Goal: Book appointment/travel/reservation

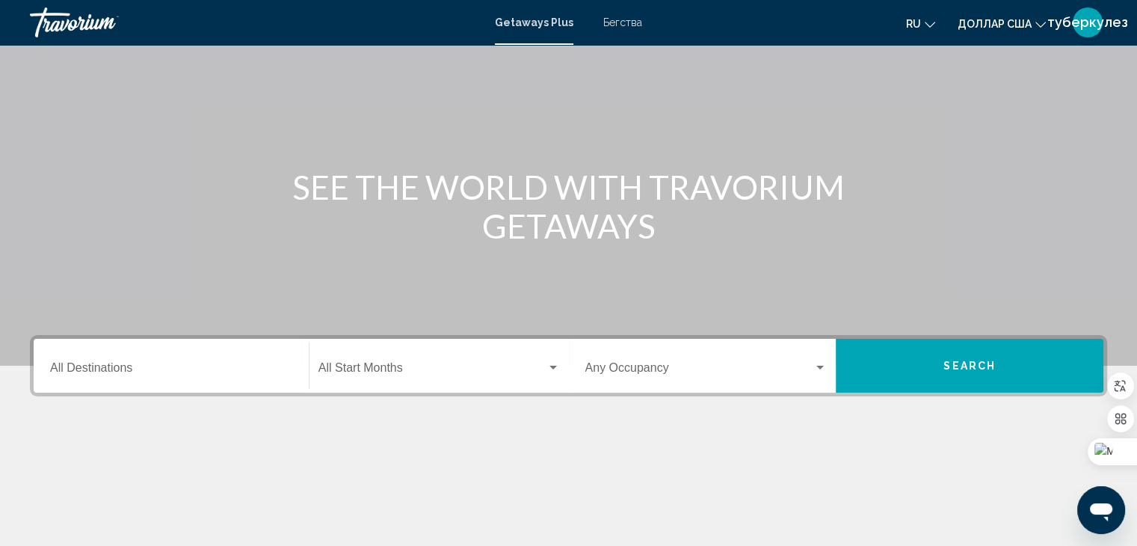
scroll to position [87, 0]
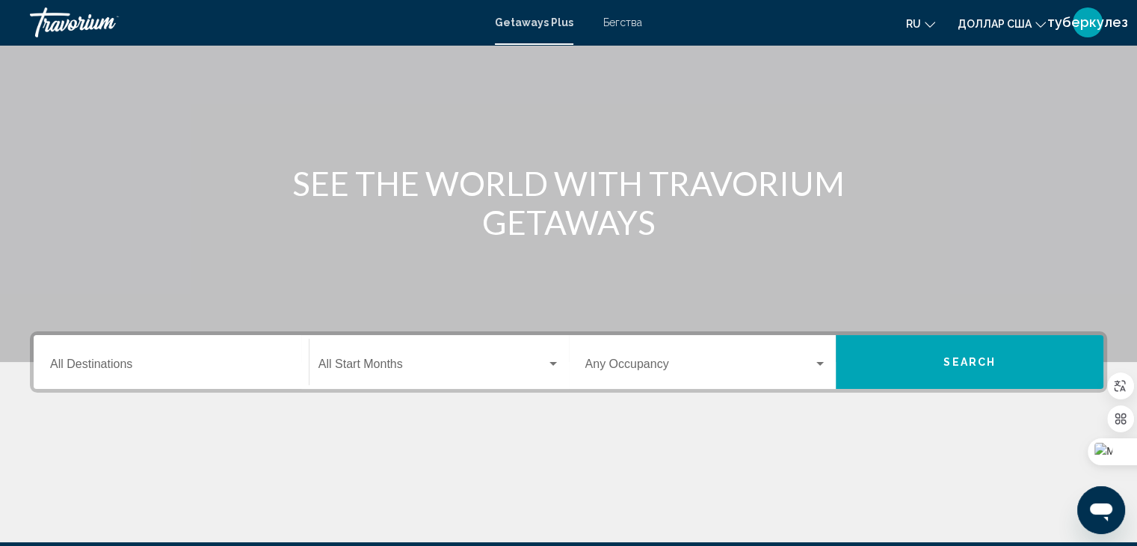
click at [179, 353] on div "Destination All Destinations" at bounding box center [171, 362] width 242 height 47
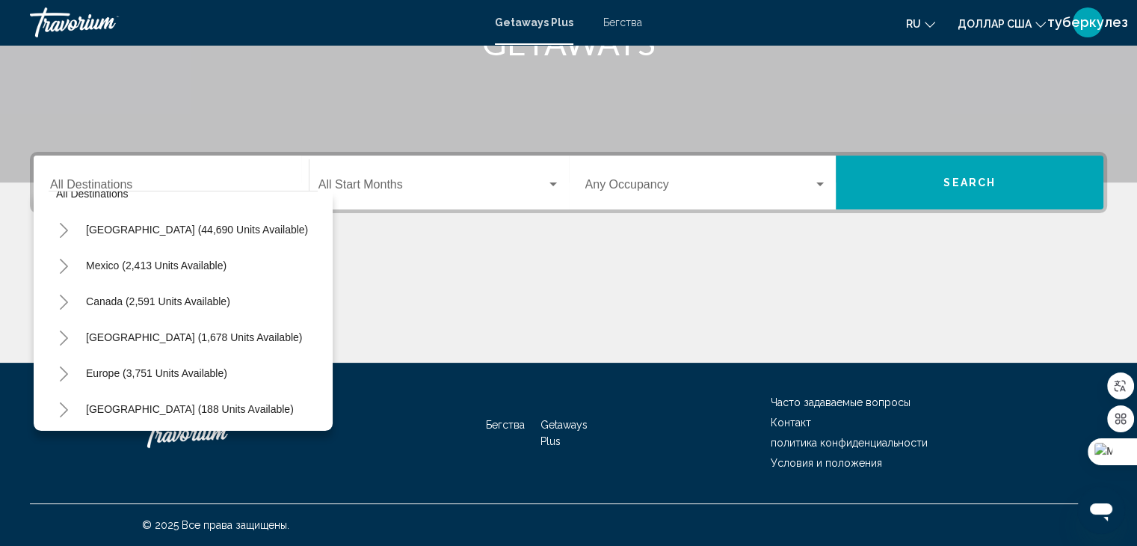
scroll to position [253, 0]
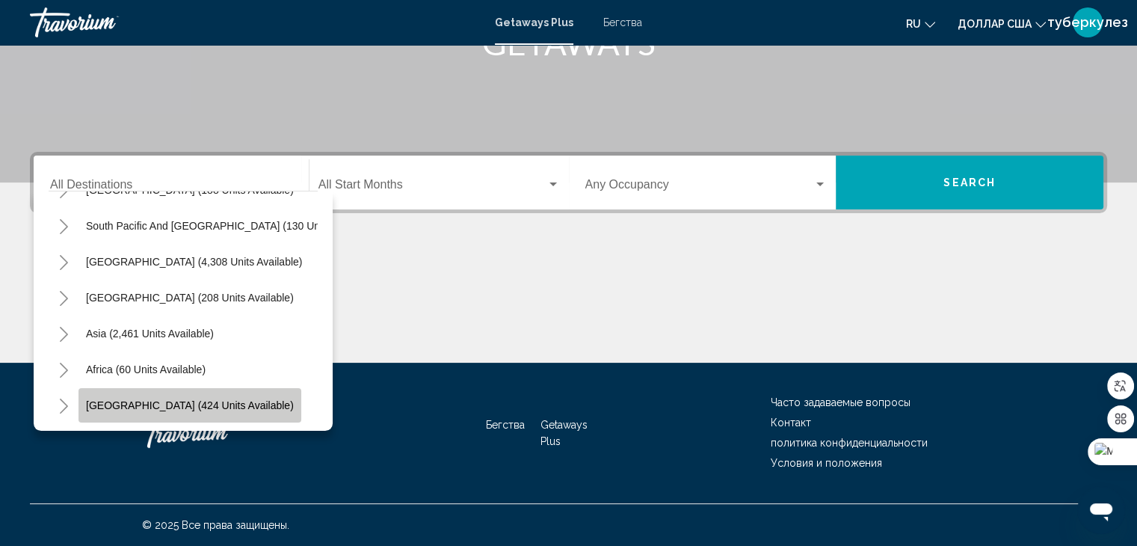
click at [203, 399] on span "[GEOGRAPHIC_DATA] (424 units available)" at bounding box center [190, 405] width 208 height 12
type input "**********"
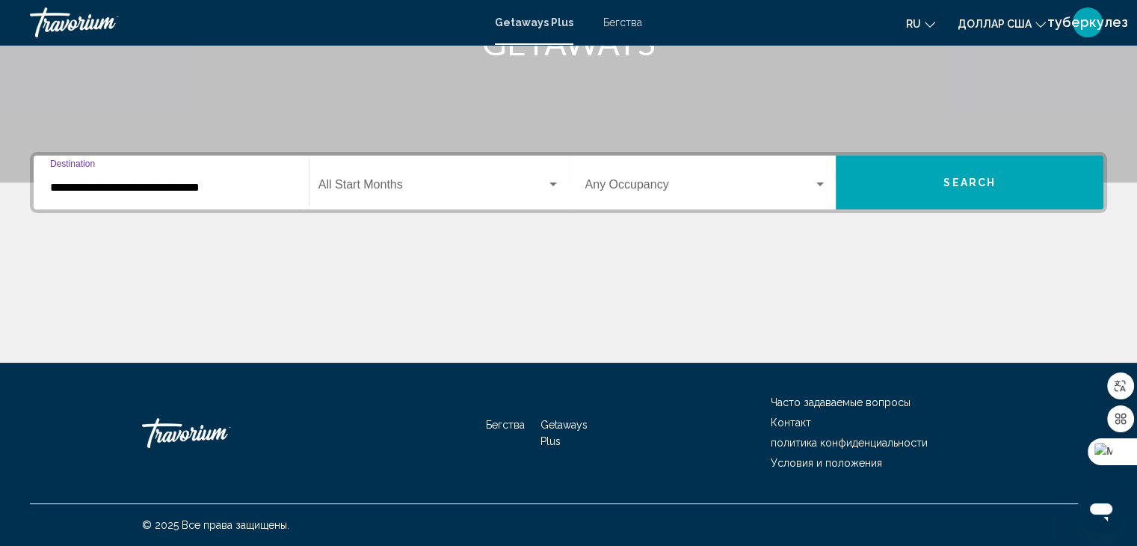
click at [411, 194] on div "Start Month All Start Months" at bounding box center [438, 182] width 241 height 47
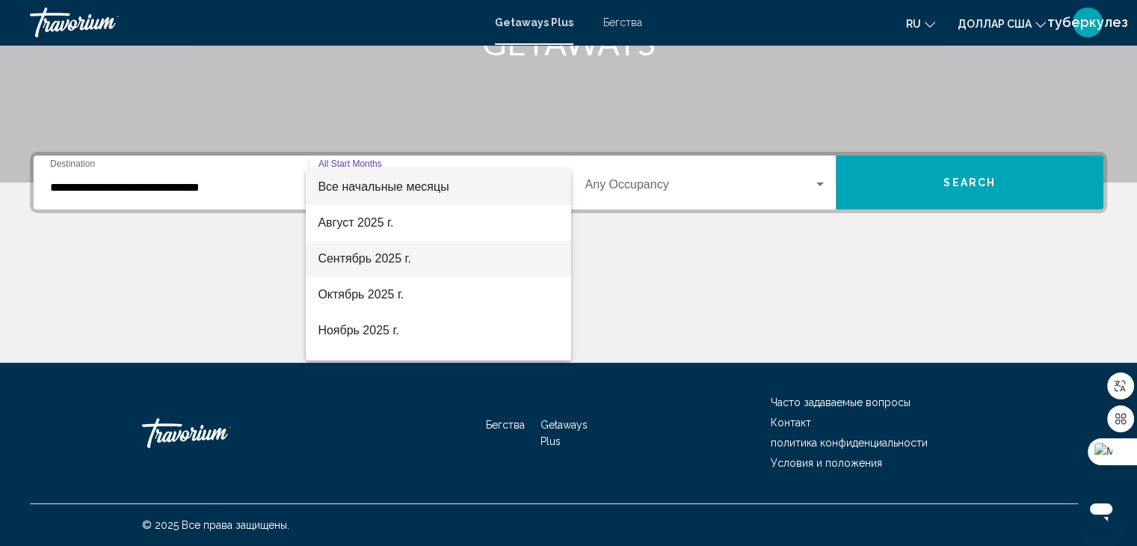
click at [342, 260] on font "Сентябрь 2025 г." at bounding box center [364, 258] width 93 height 13
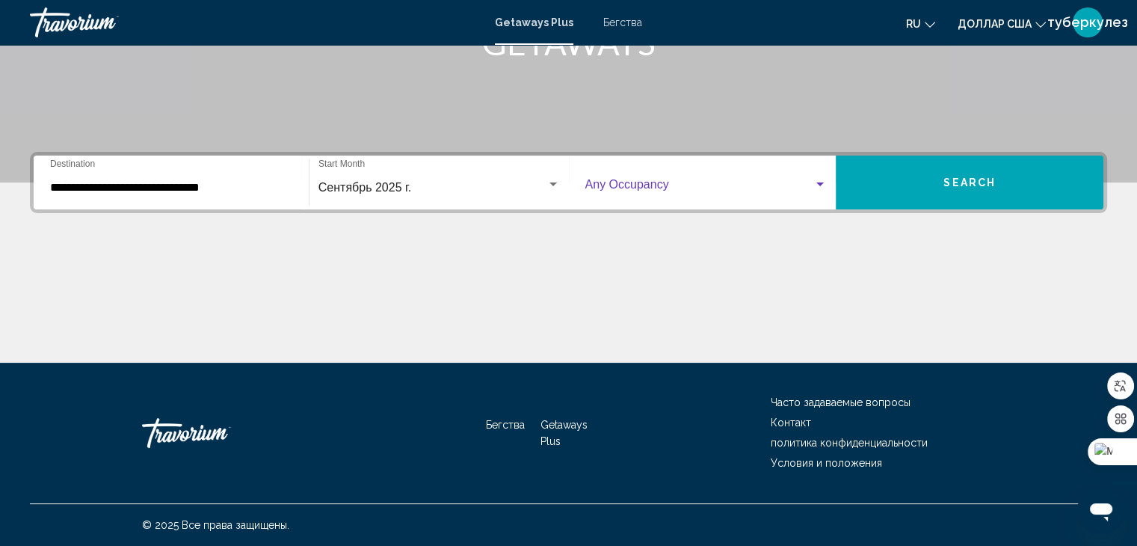
click at [815, 191] on div "Виджет поиска" at bounding box center [706, 187] width 242 height 13
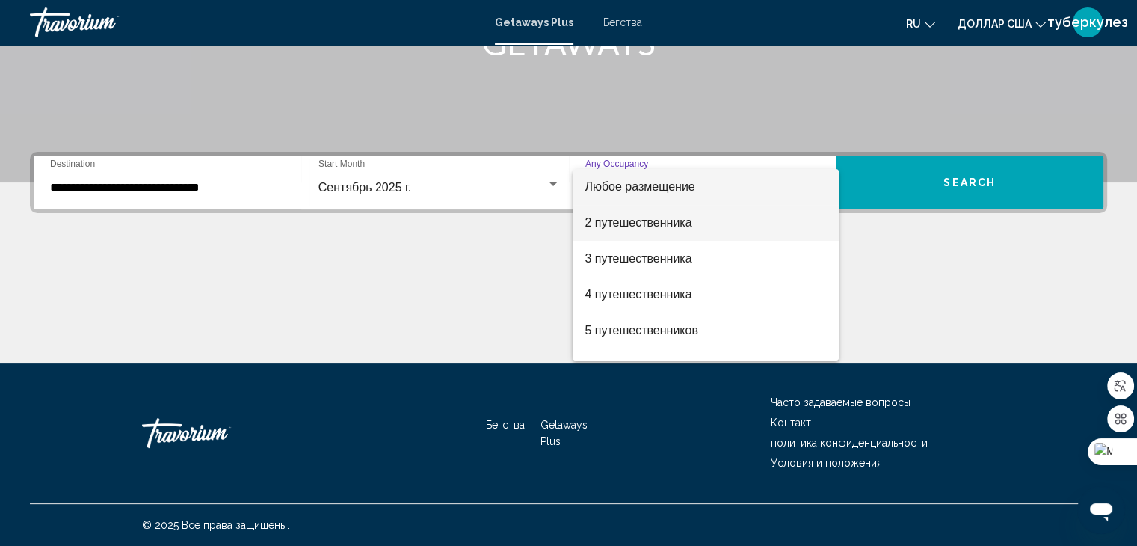
click at [661, 223] on font "2 путешественника" at bounding box center [637, 222] width 107 height 13
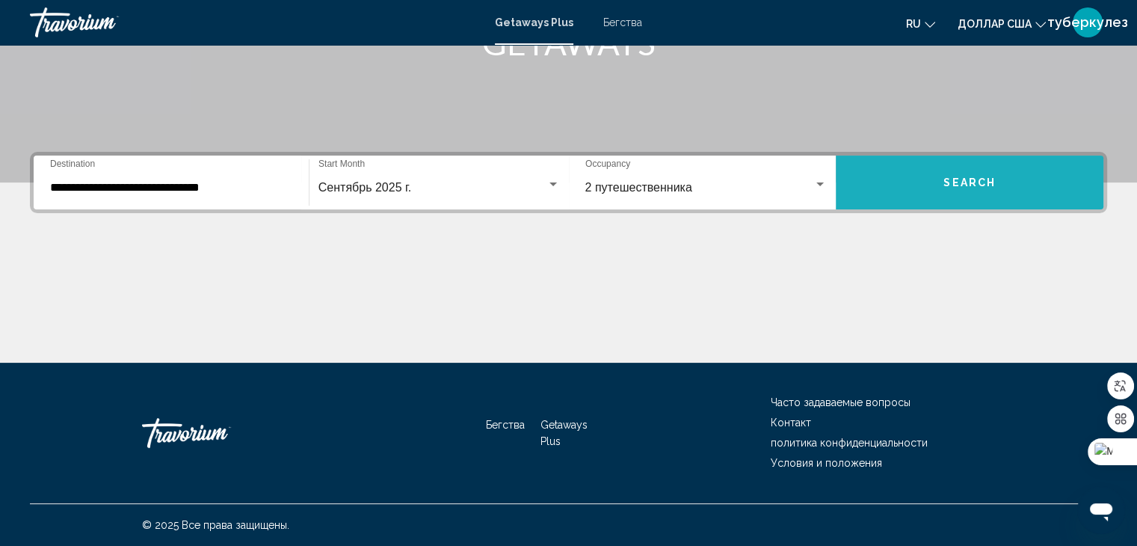
click at [922, 204] on button "Search" at bounding box center [969, 182] width 268 height 54
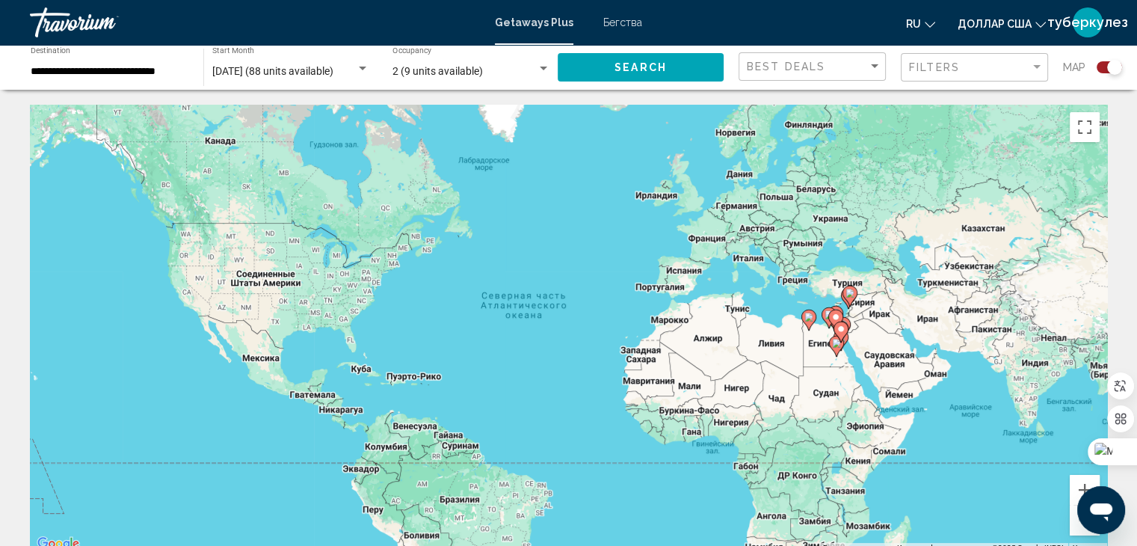
click at [847, 300] on icon "Основное содержание" at bounding box center [848, 295] width 13 height 19
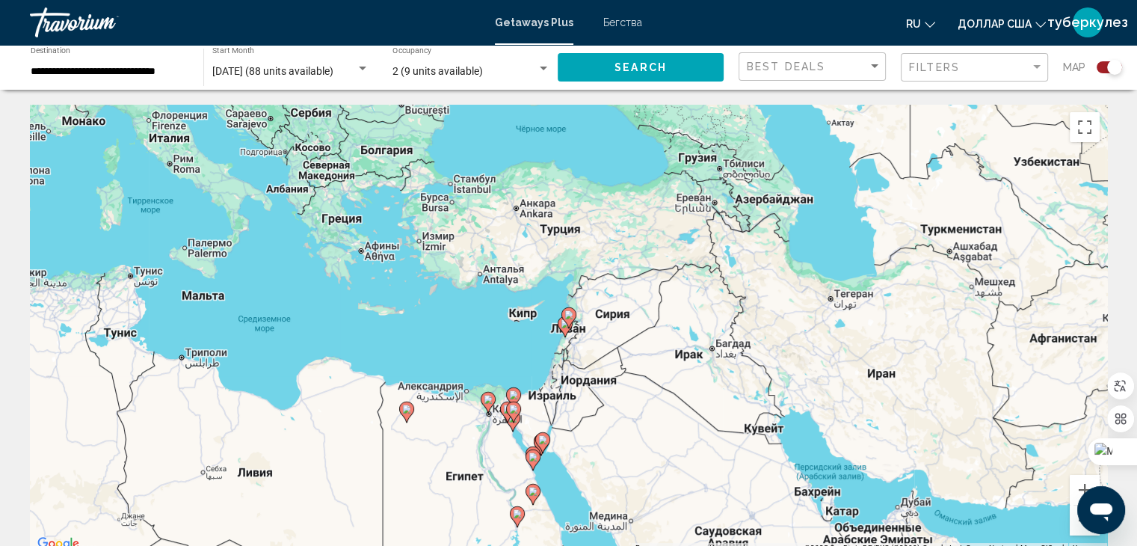
click at [566, 326] on gmp-advanced-marker "Основное содержание" at bounding box center [568, 317] width 15 height 22
type input "**********"
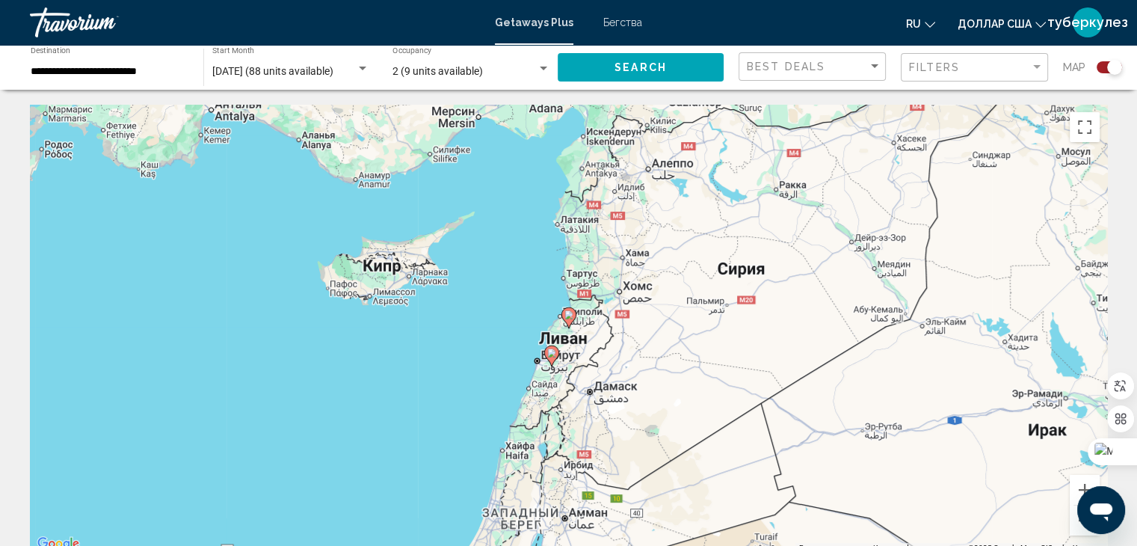
click at [552, 348] on image "Основное содержание" at bounding box center [551, 352] width 9 height 9
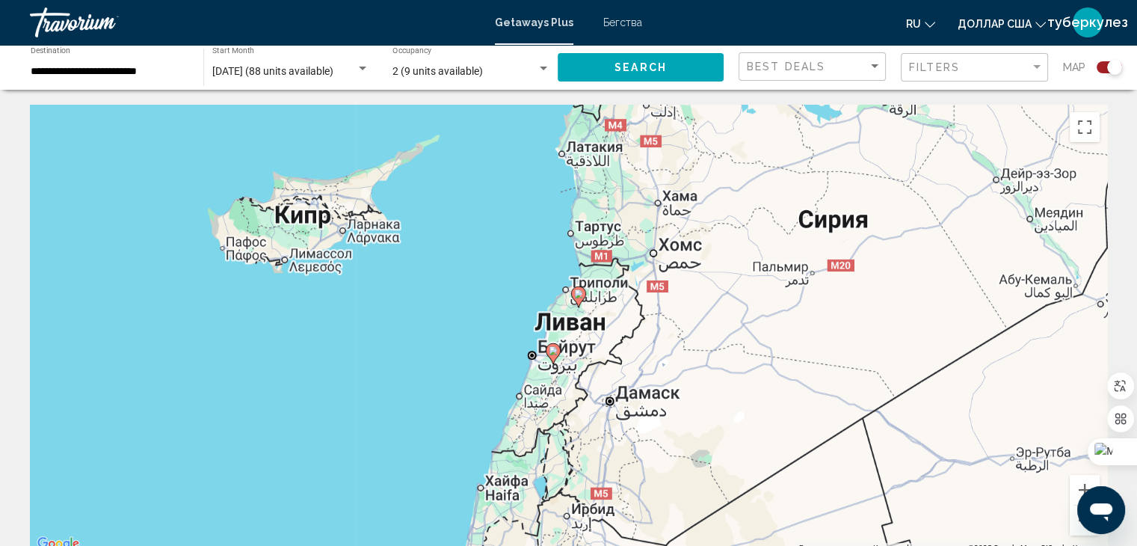
click at [552, 348] on image "Основное содержание" at bounding box center [553, 350] width 9 height 9
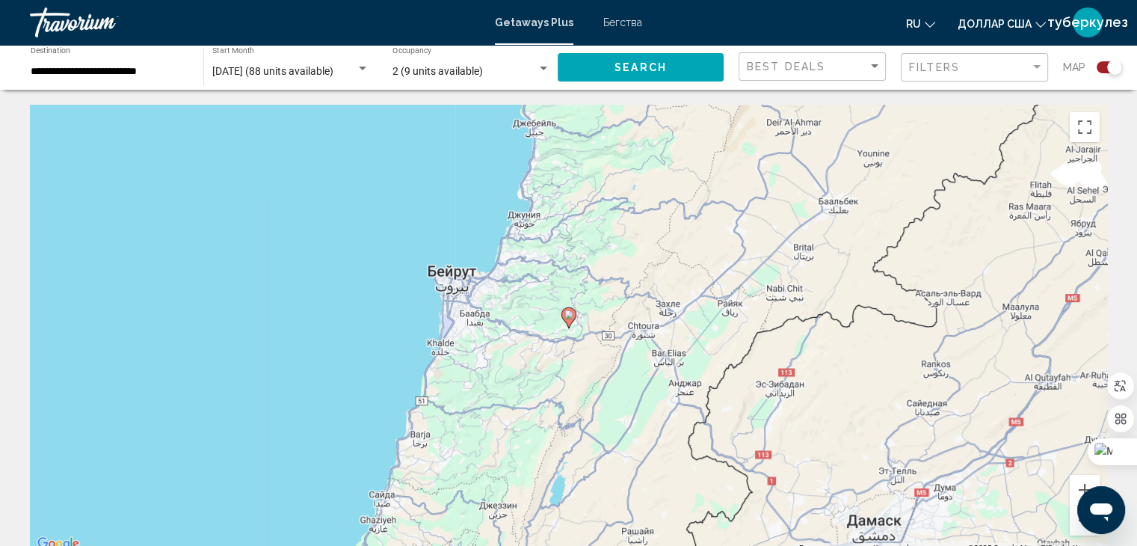
click at [574, 314] on icon "Основное содержание" at bounding box center [567, 317] width 13 height 19
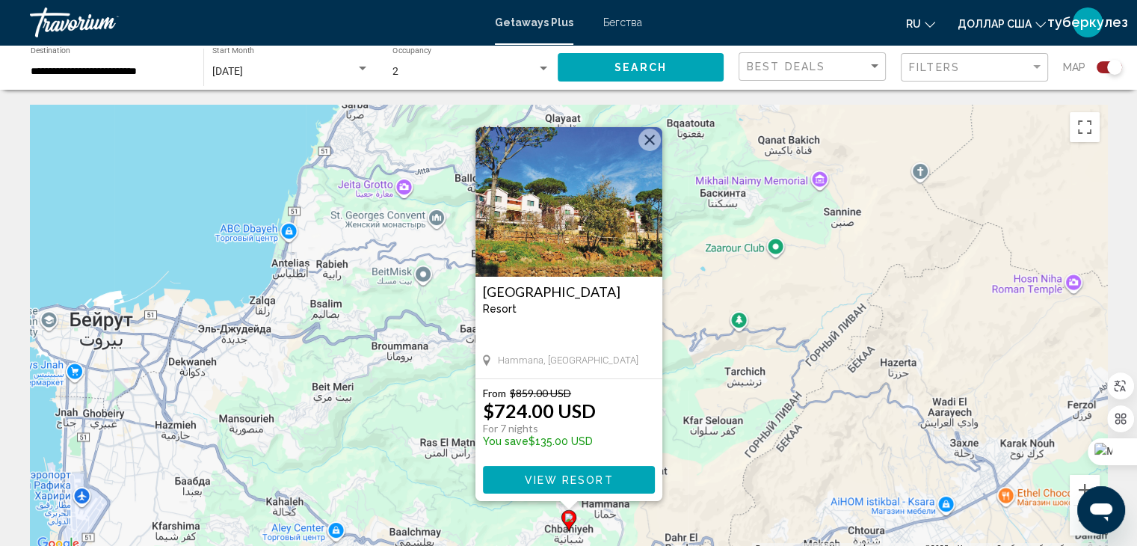
click at [652, 141] on button "Закрыть" at bounding box center [649, 140] width 22 height 22
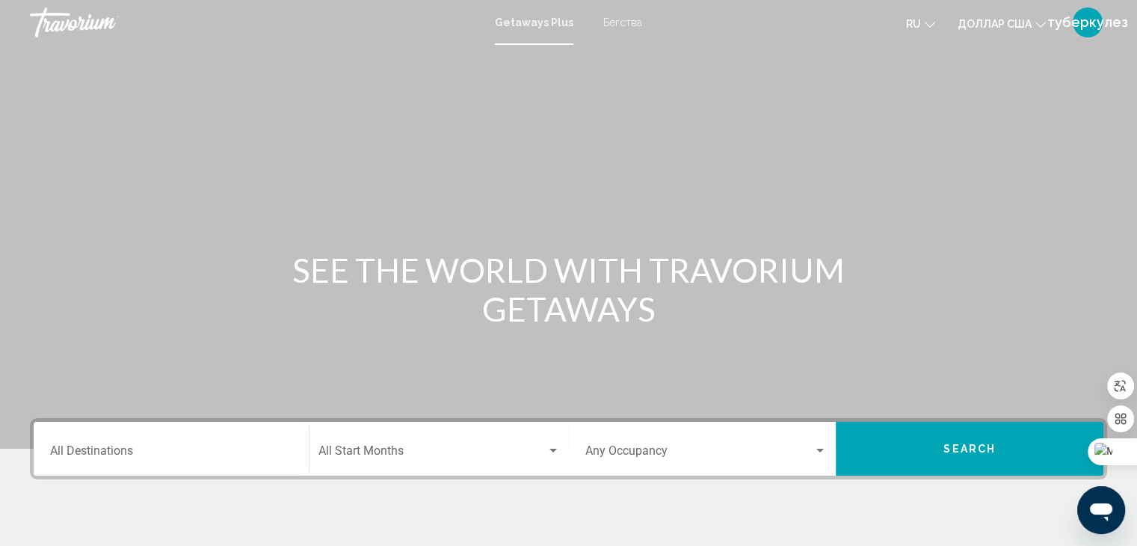
click at [142, 444] on div "Destination All Destinations" at bounding box center [171, 448] width 242 height 47
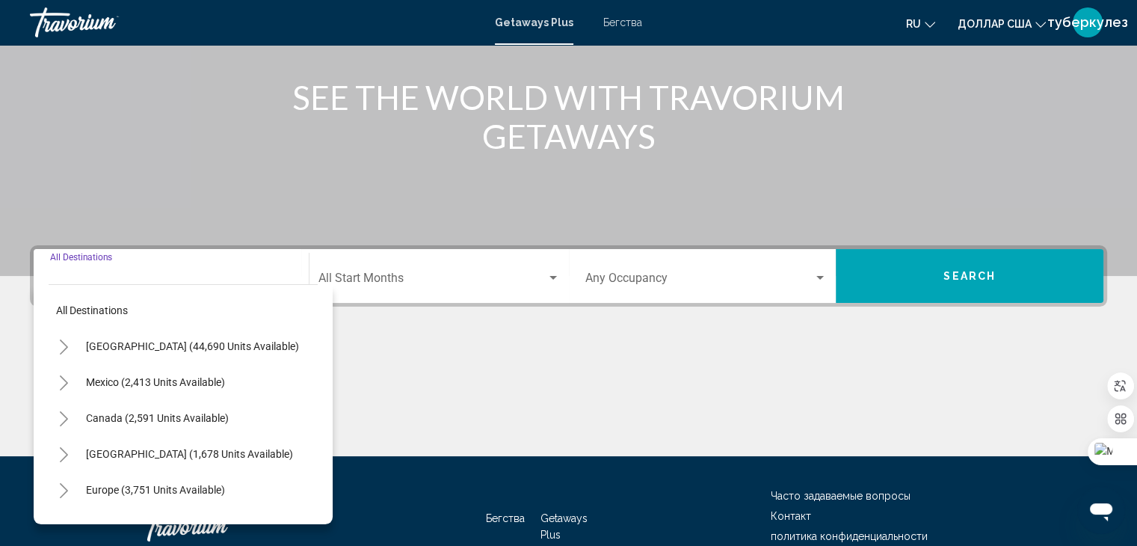
scroll to position [266, 0]
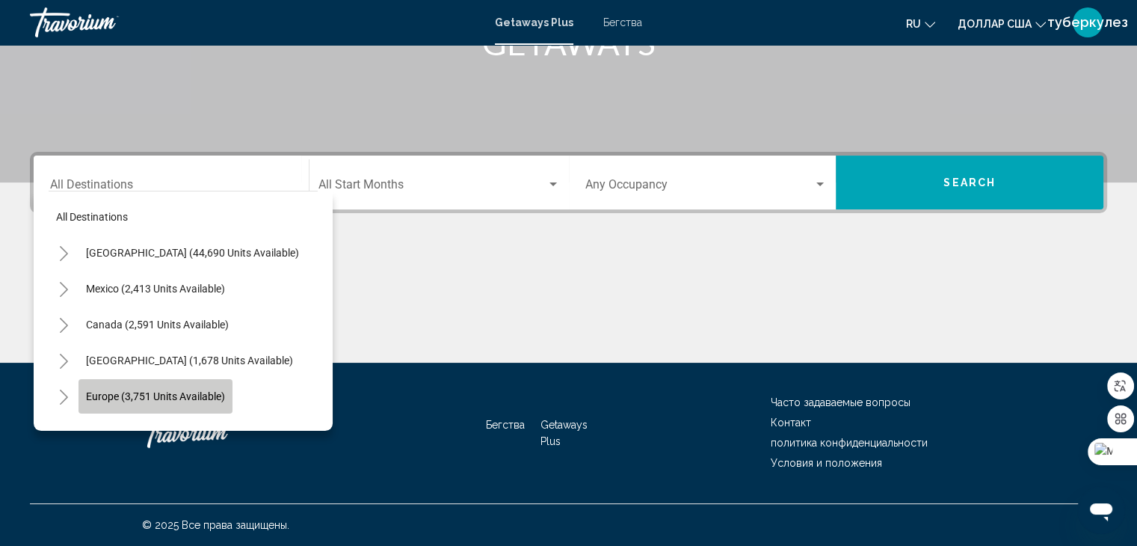
click at [173, 395] on span "Europe (3,751 units available)" at bounding box center [155, 396] width 139 height 12
type input "**********"
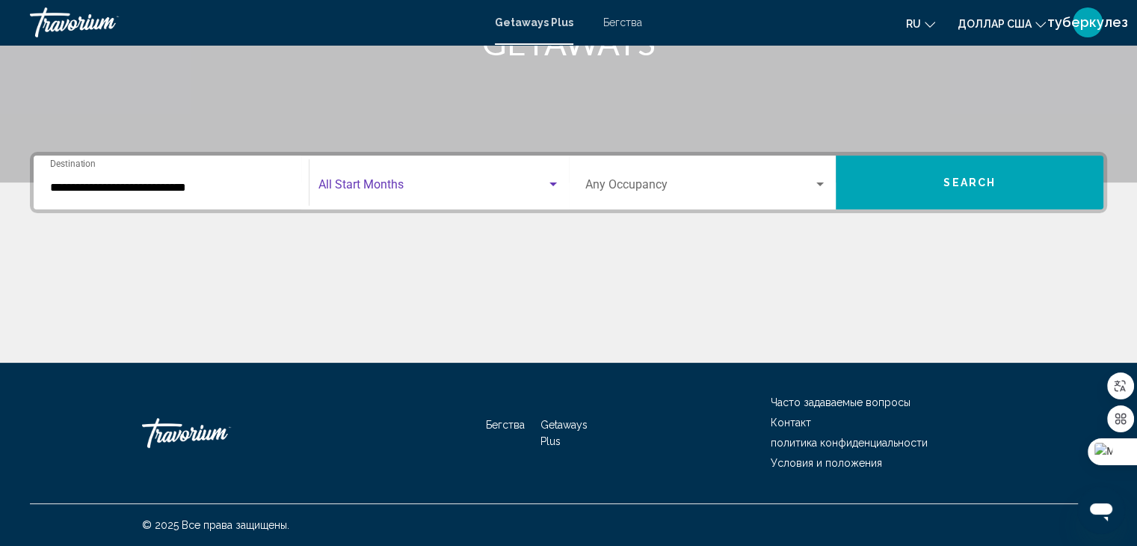
click at [365, 181] on span "Search widget" at bounding box center [432, 187] width 228 height 13
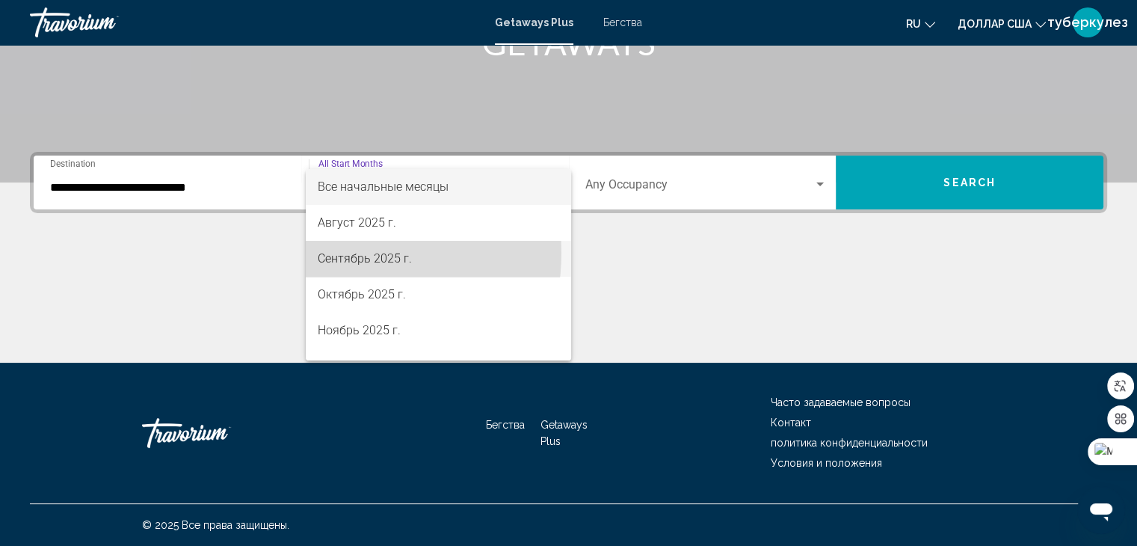
click at [341, 253] on font "Сентябрь 2025 г." at bounding box center [365, 258] width 94 height 14
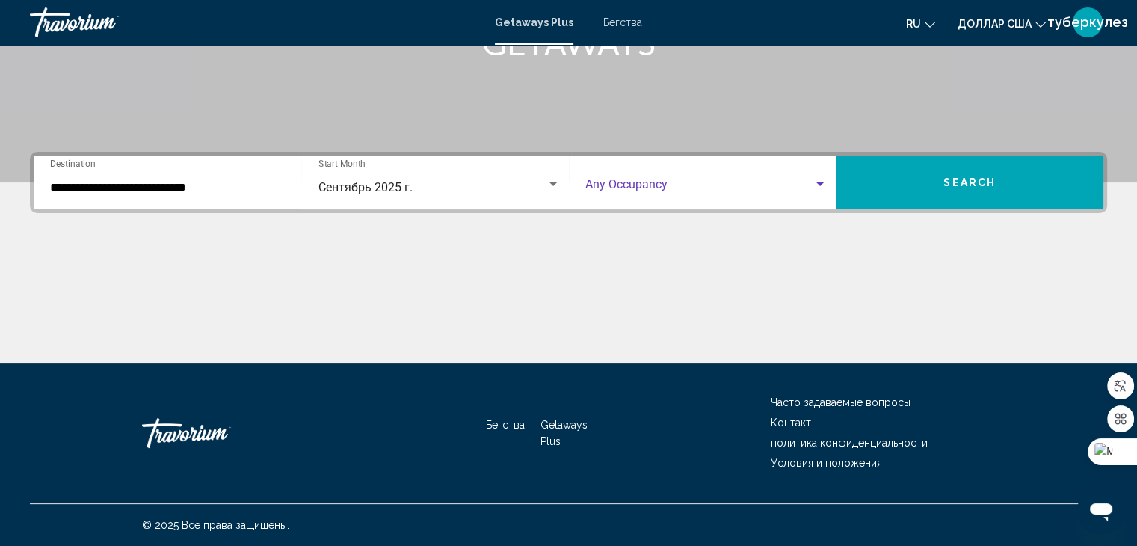
click at [821, 184] on div "Search widget" at bounding box center [819, 184] width 7 height 4
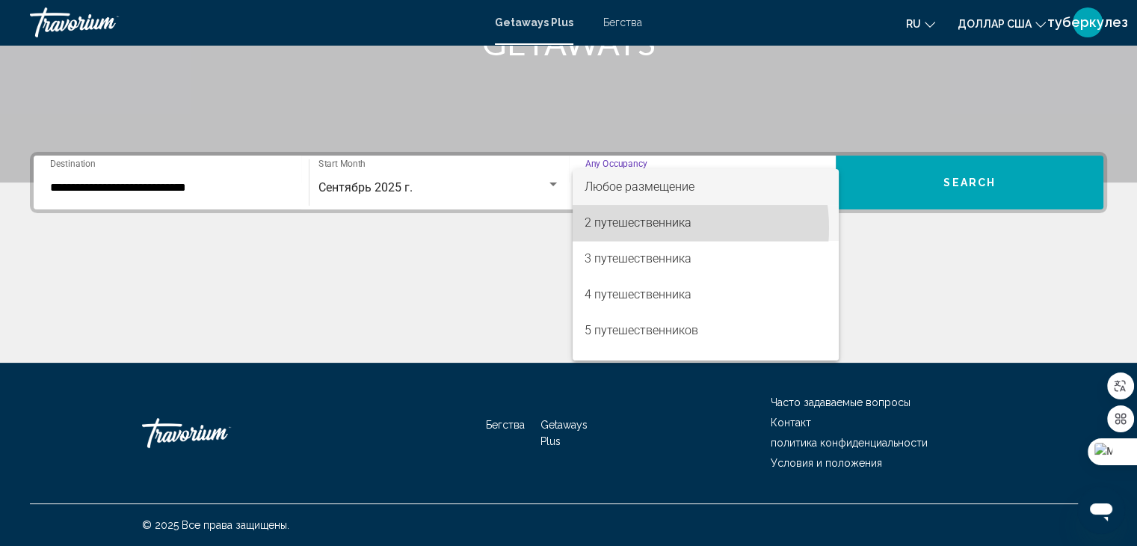
click at [646, 228] on font "2 путешественника" at bounding box center [637, 222] width 107 height 14
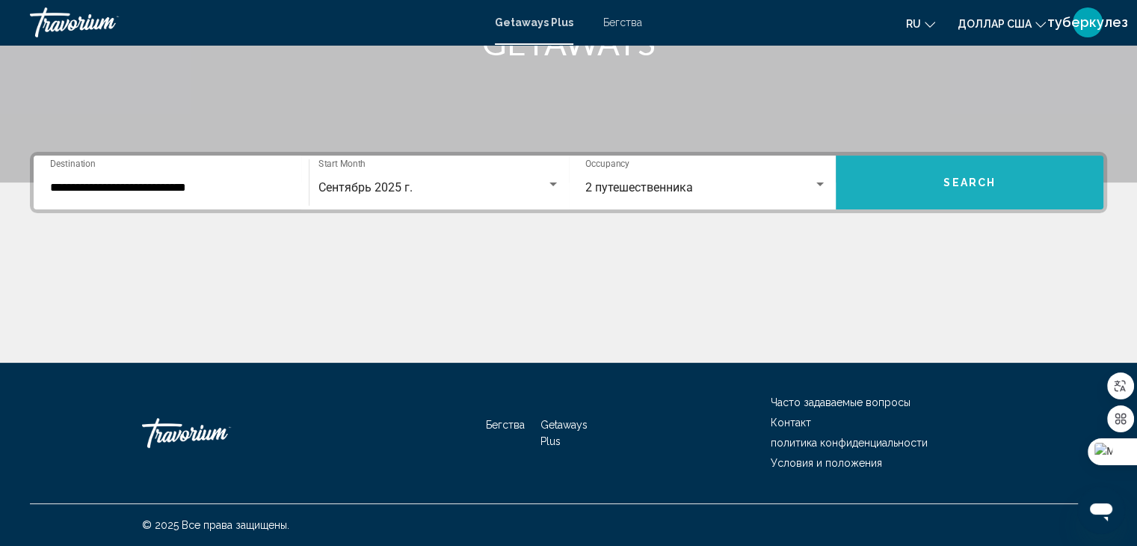
click at [940, 169] on button "Search" at bounding box center [969, 182] width 268 height 54
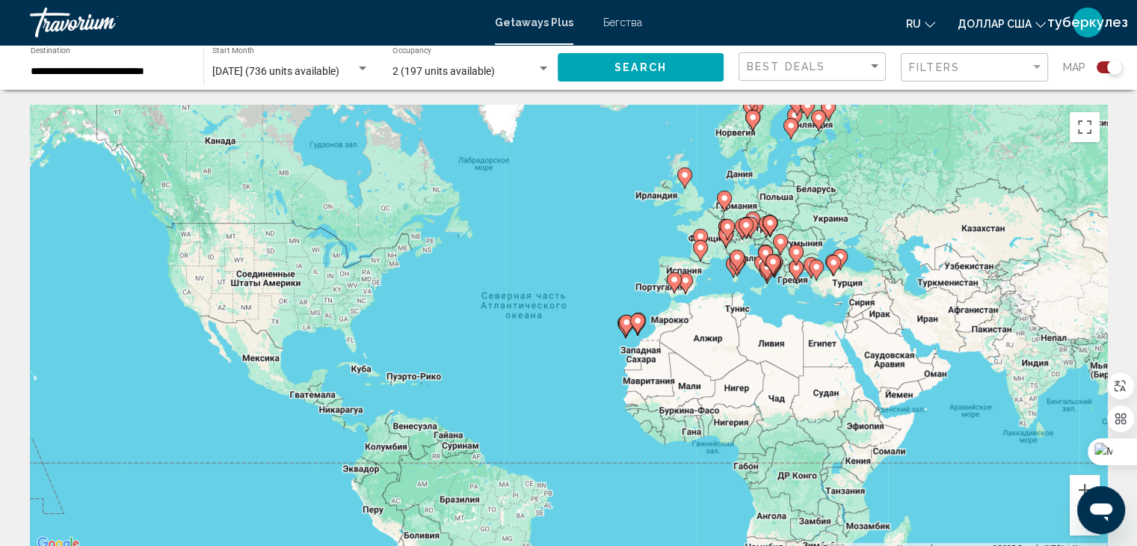
click at [686, 281] on image "Основное содержание" at bounding box center [685, 280] width 9 height 9
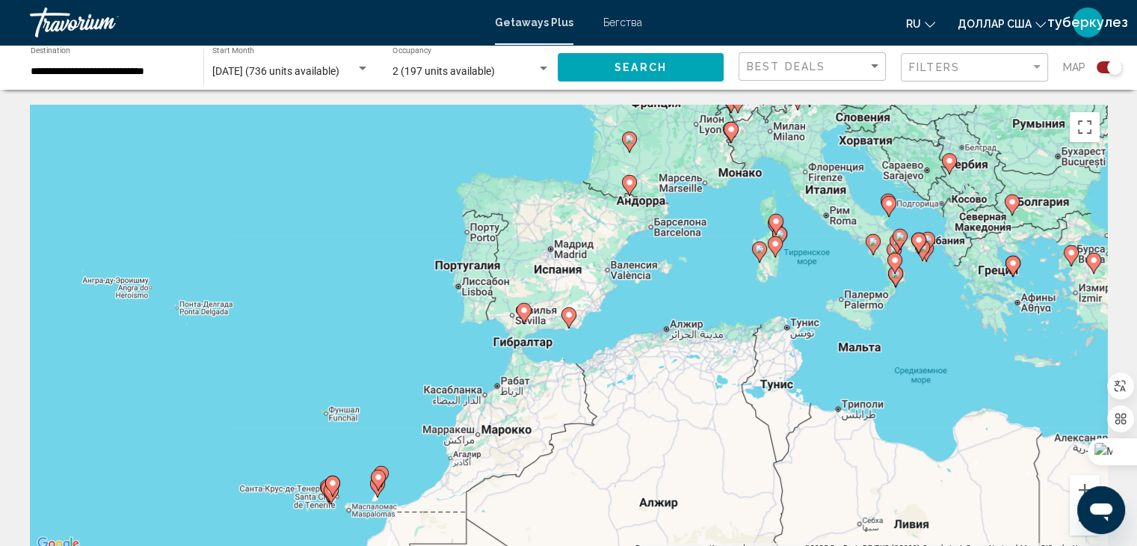
click at [774, 244] on image "Основное содержание" at bounding box center [774, 243] width 9 height 9
type input "**********"
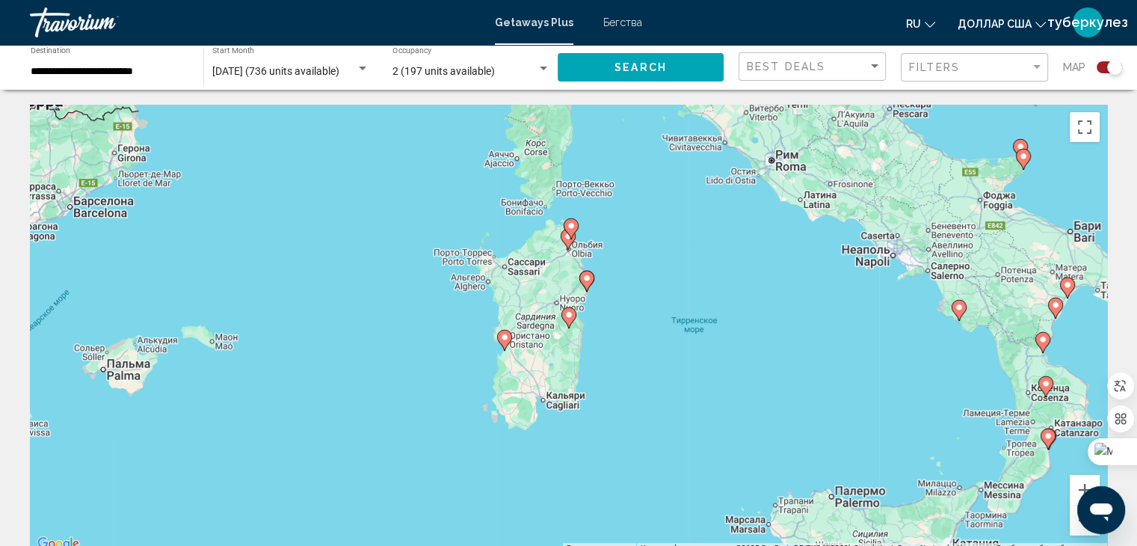
click at [568, 312] on image "Основное содержание" at bounding box center [568, 314] width 9 height 9
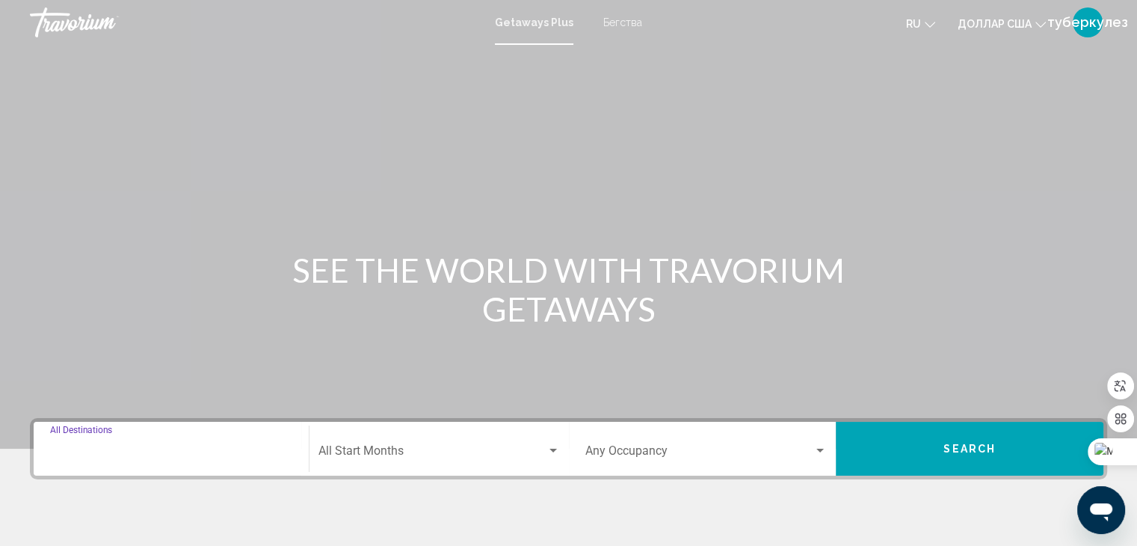
click at [130, 455] on input "Destination All Destinations" at bounding box center [171, 453] width 242 height 13
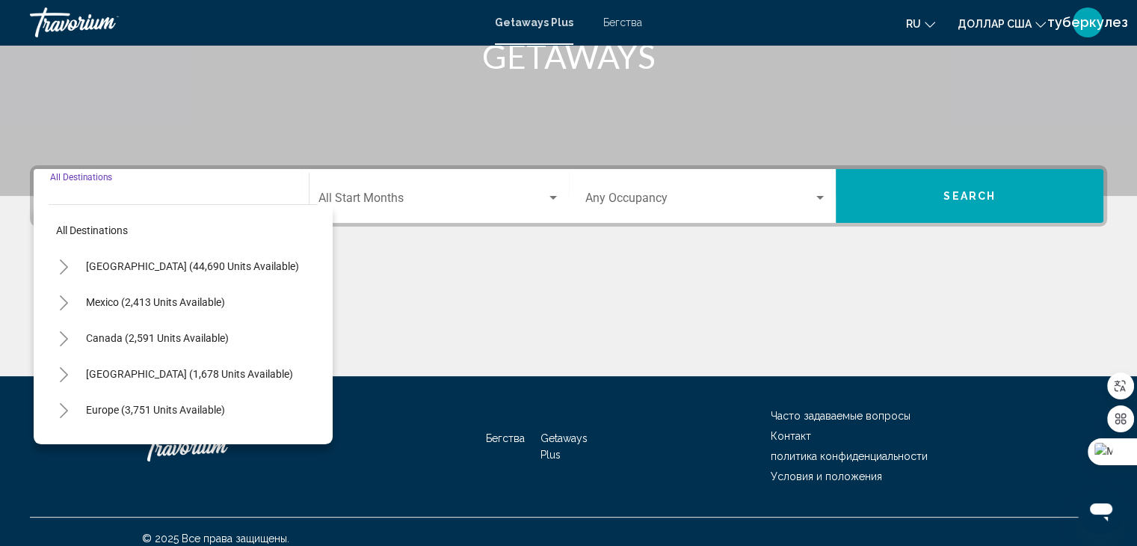
scroll to position [266, 0]
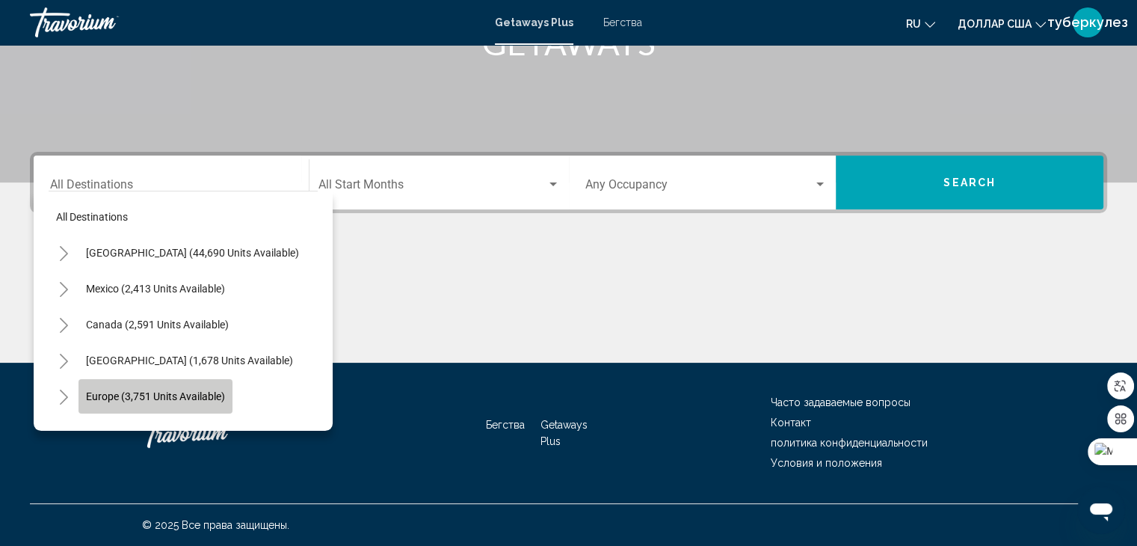
click at [182, 394] on span "Europe (3,751 units available)" at bounding box center [155, 396] width 139 height 12
type input "**********"
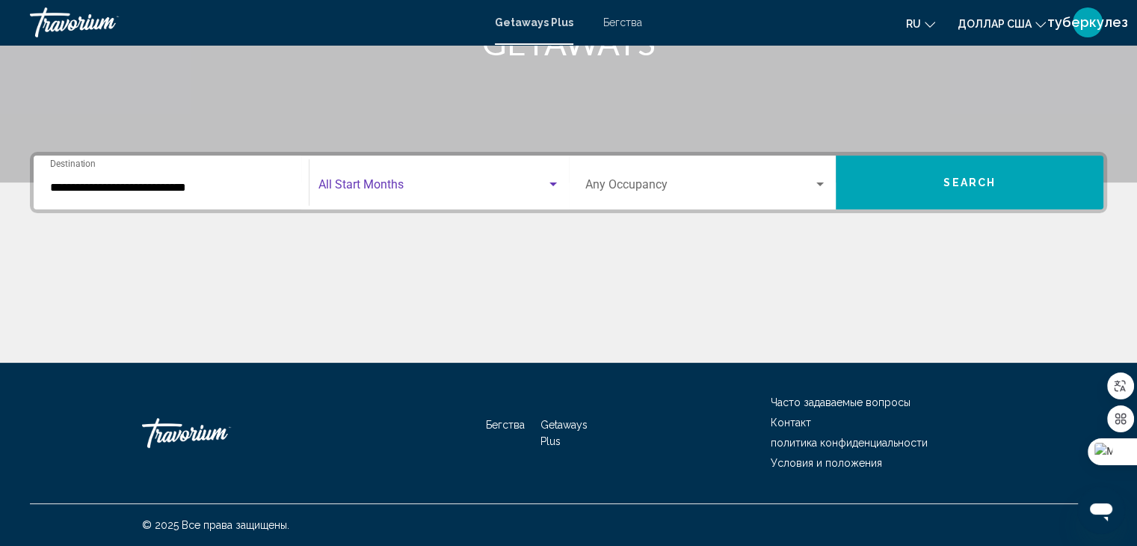
click at [550, 183] on div "Search widget" at bounding box center [552, 184] width 7 height 4
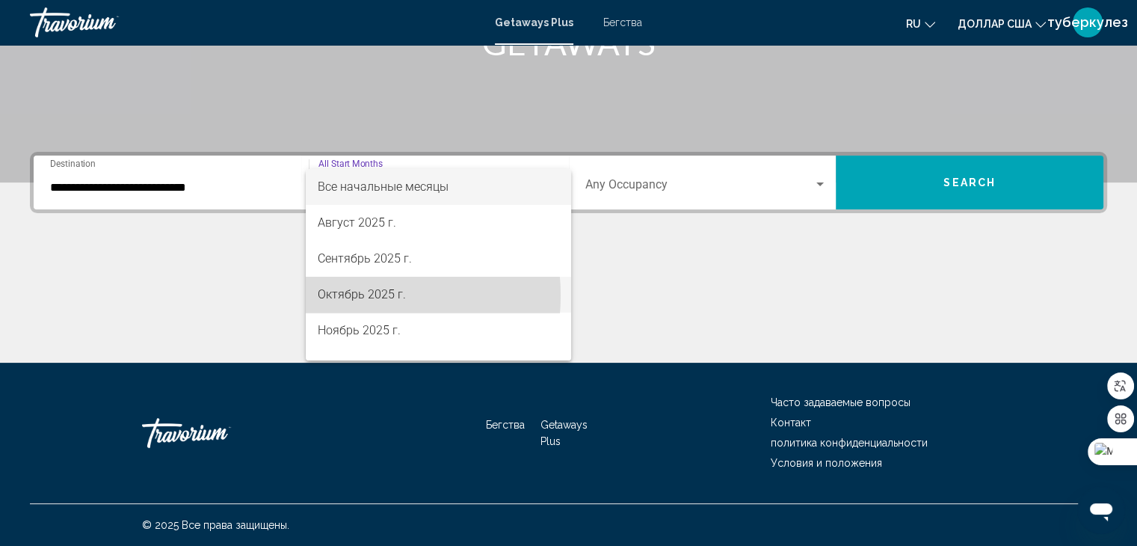
click at [342, 295] on font "Октябрь 2025 г." at bounding box center [362, 294] width 88 height 14
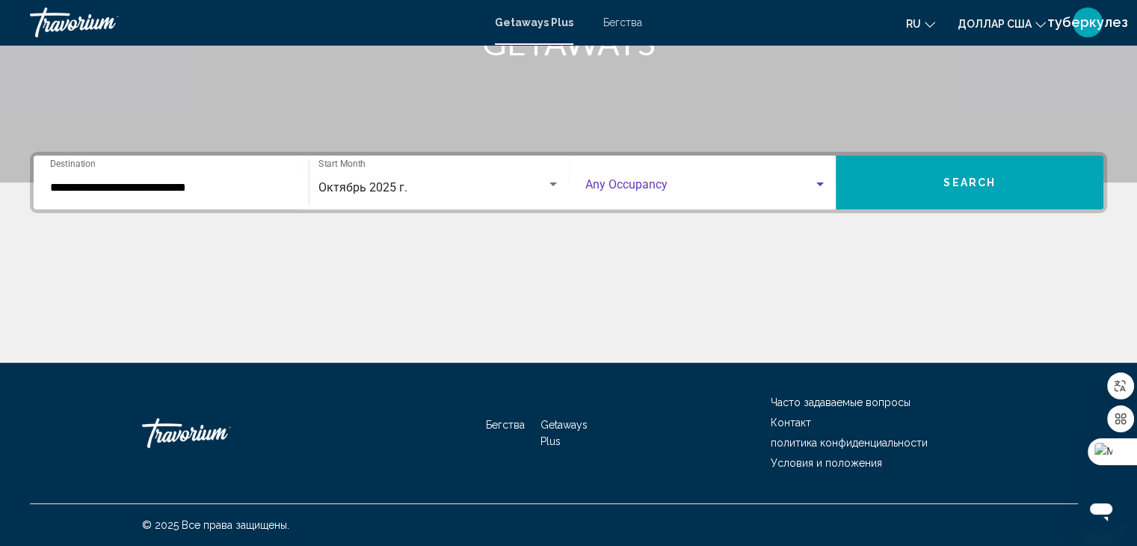
click at [819, 183] on div "Search widget" at bounding box center [819, 184] width 7 height 4
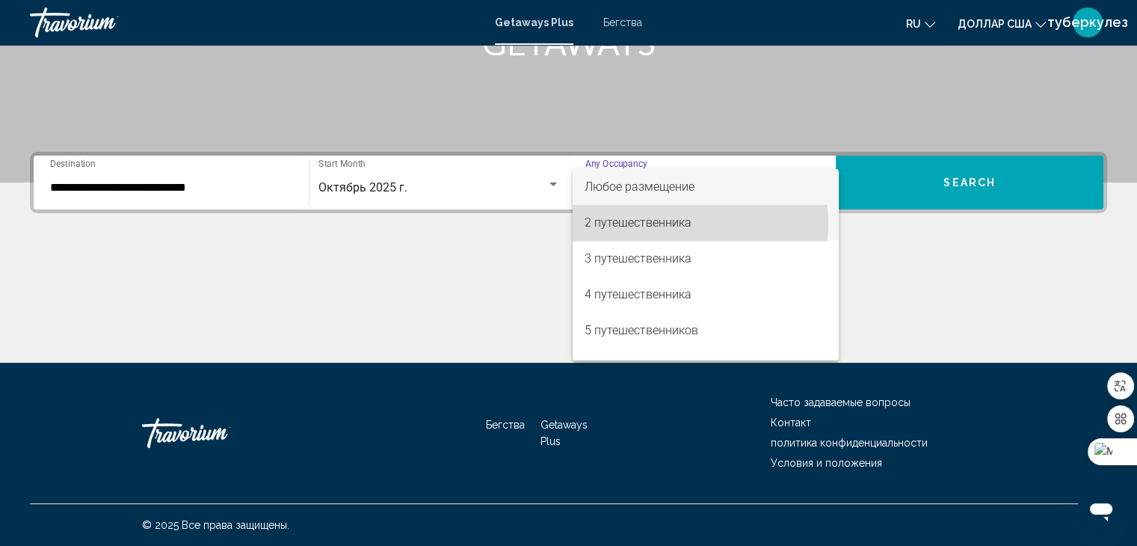
click at [669, 223] on font "2 путешественника" at bounding box center [637, 222] width 107 height 14
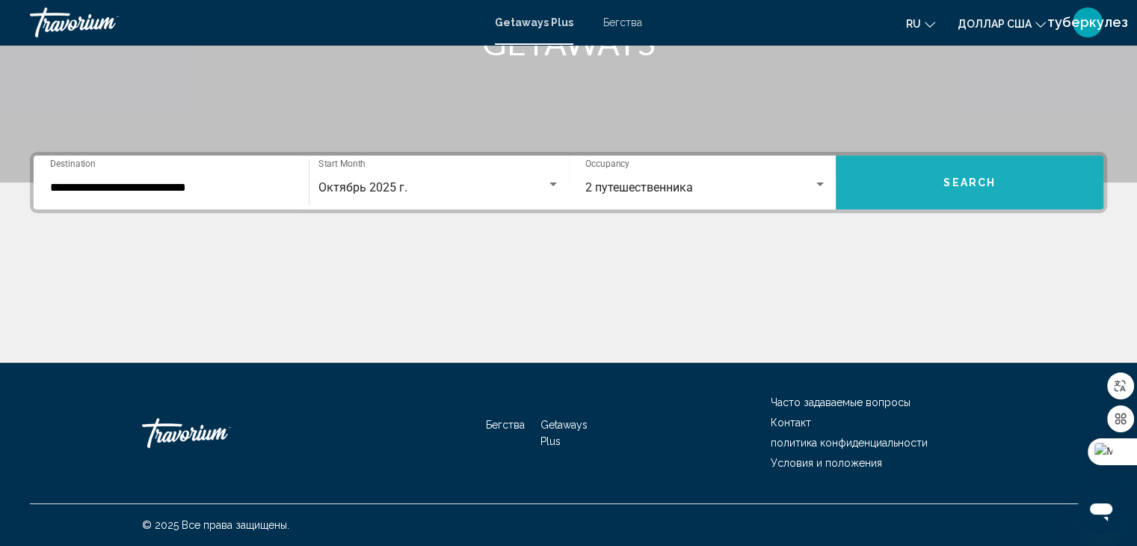
click at [954, 178] on span "Search" at bounding box center [969, 183] width 52 height 12
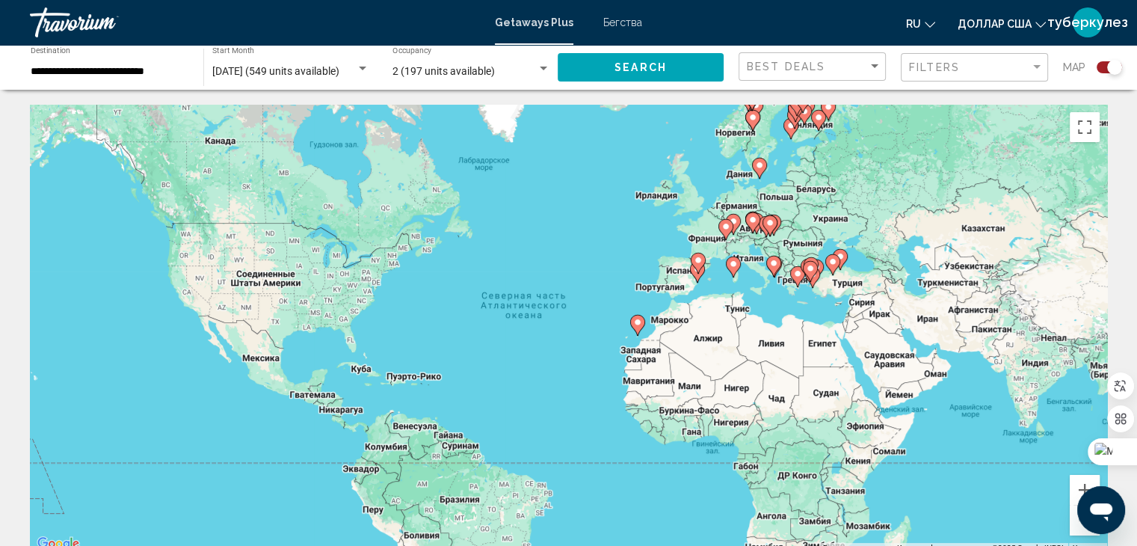
click at [696, 261] on image "Основное содержание" at bounding box center [697, 260] width 9 height 9
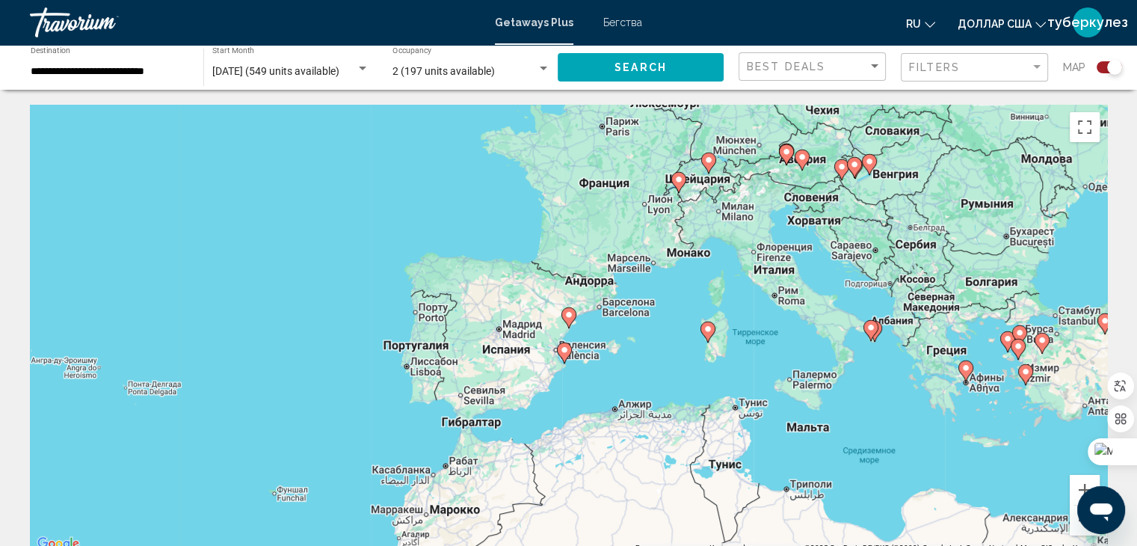
click at [711, 330] on image "Основное содержание" at bounding box center [707, 328] width 9 height 9
type input "**********"
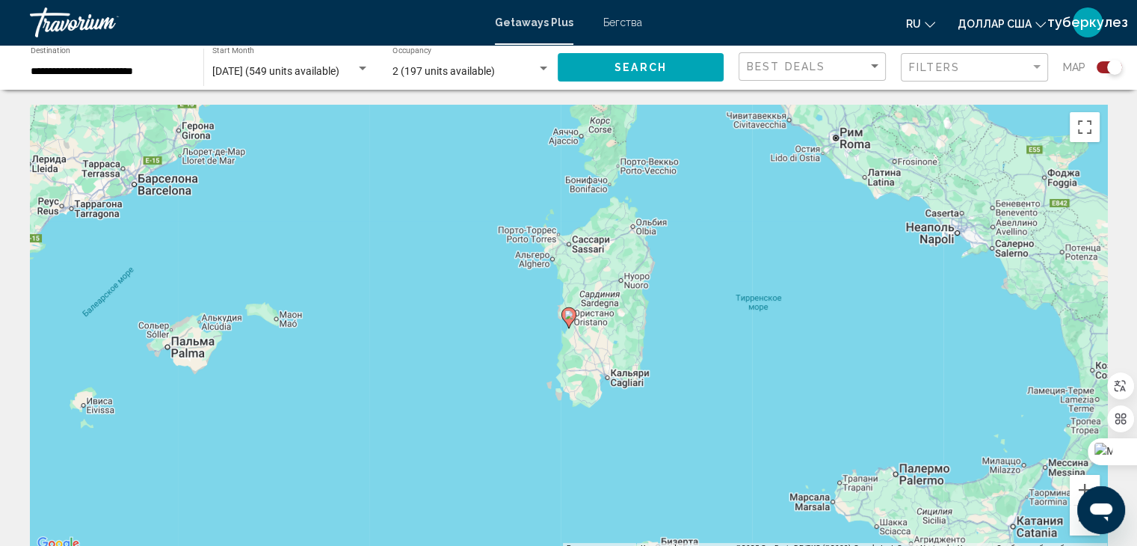
click at [567, 314] on image "Основное содержание" at bounding box center [568, 314] width 9 height 9
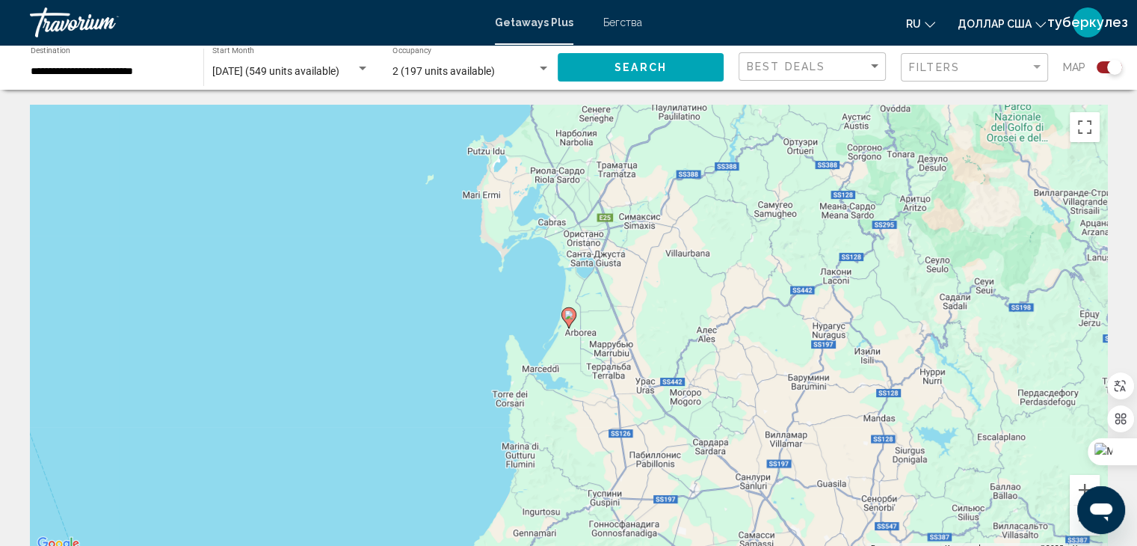
click at [568, 311] on image "Основное содержание" at bounding box center [568, 314] width 9 height 9
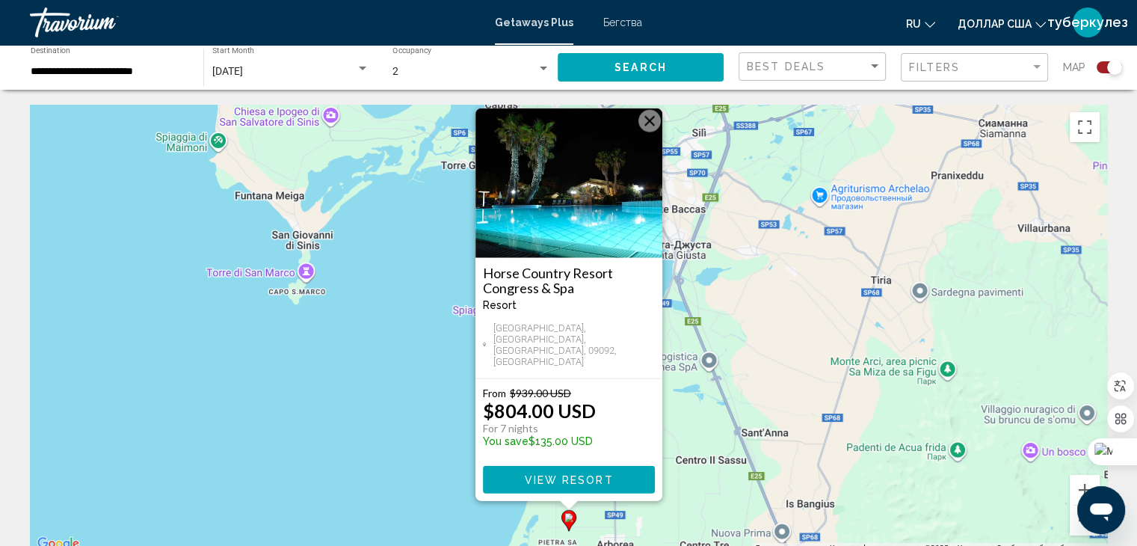
click at [562, 480] on span "View Resort" at bounding box center [568, 480] width 89 height 12
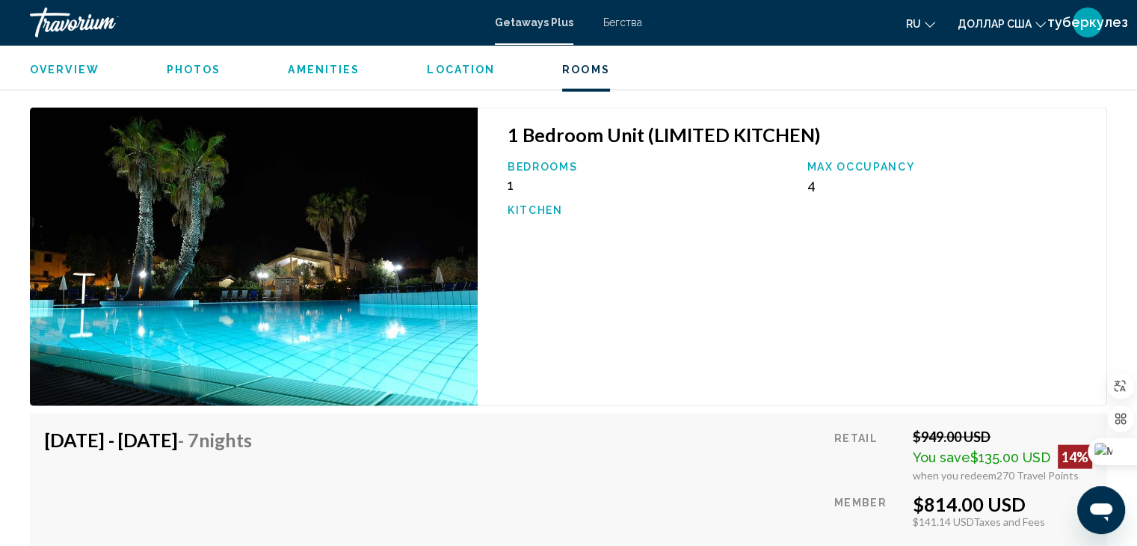
scroll to position [3315, 0]
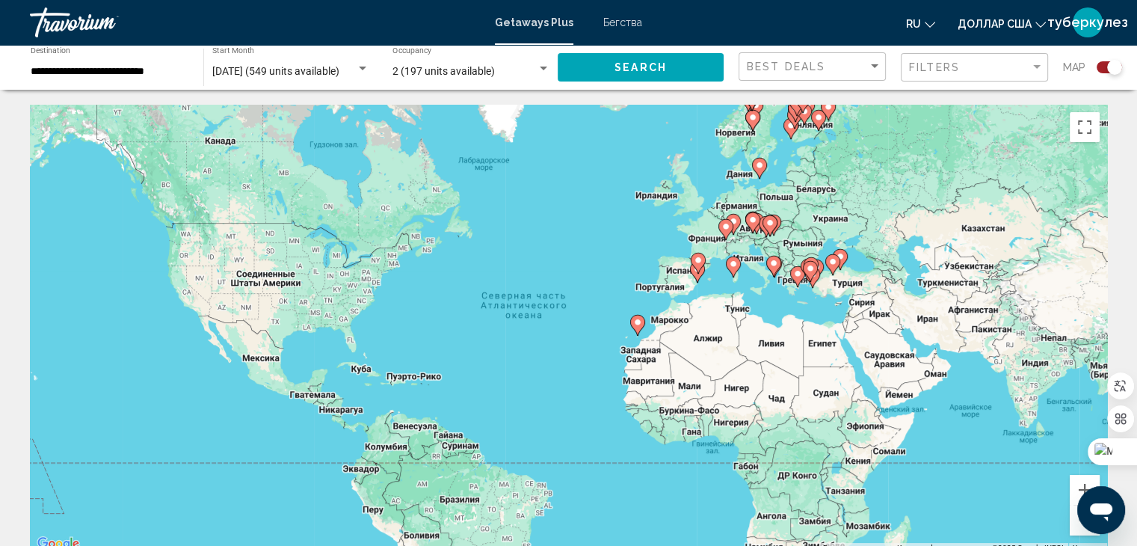
click at [697, 274] on icon "Основное содержание" at bounding box center [696, 271] width 13 height 19
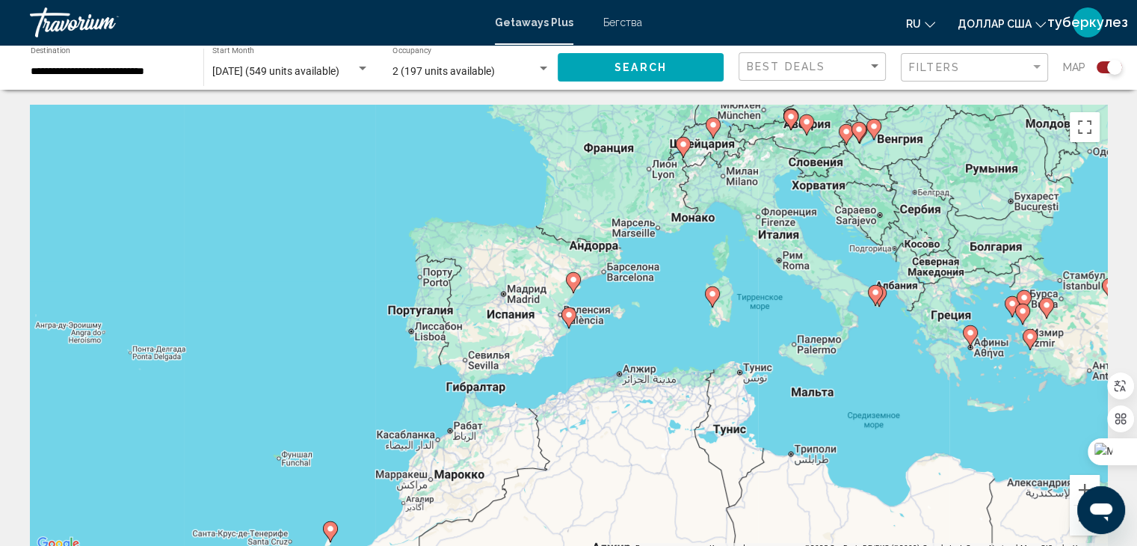
click at [572, 318] on image "Основное содержание" at bounding box center [568, 314] width 9 height 9
type input "**********"
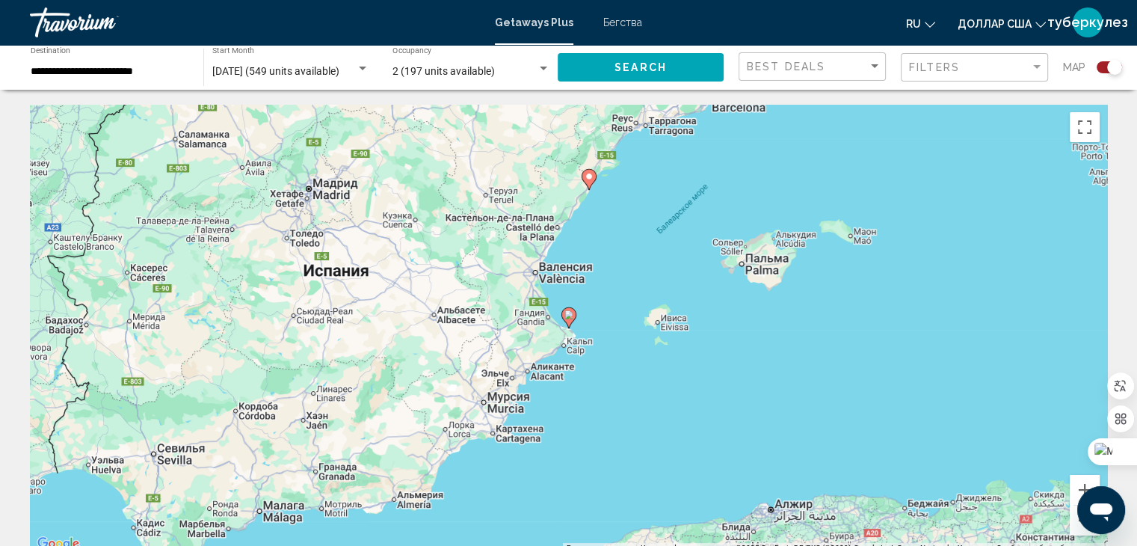
click at [568, 306] on gmp-advanced-marker "Основное содержание" at bounding box center [568, 317] width 15 height 22
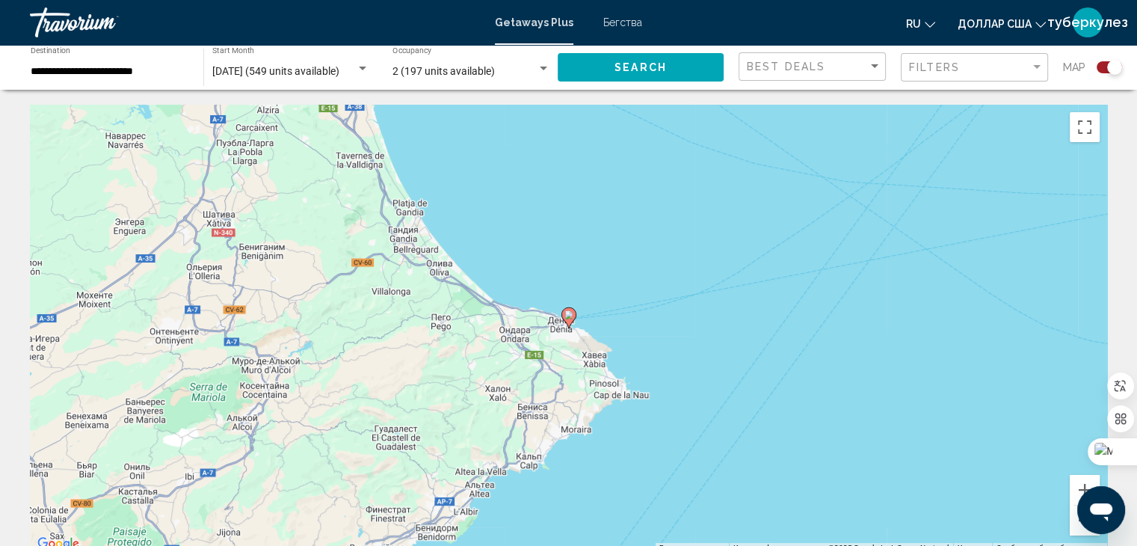
click at [568, 314] on image "Основное содержание" at bounding box center [568, 314] width 9 height 9
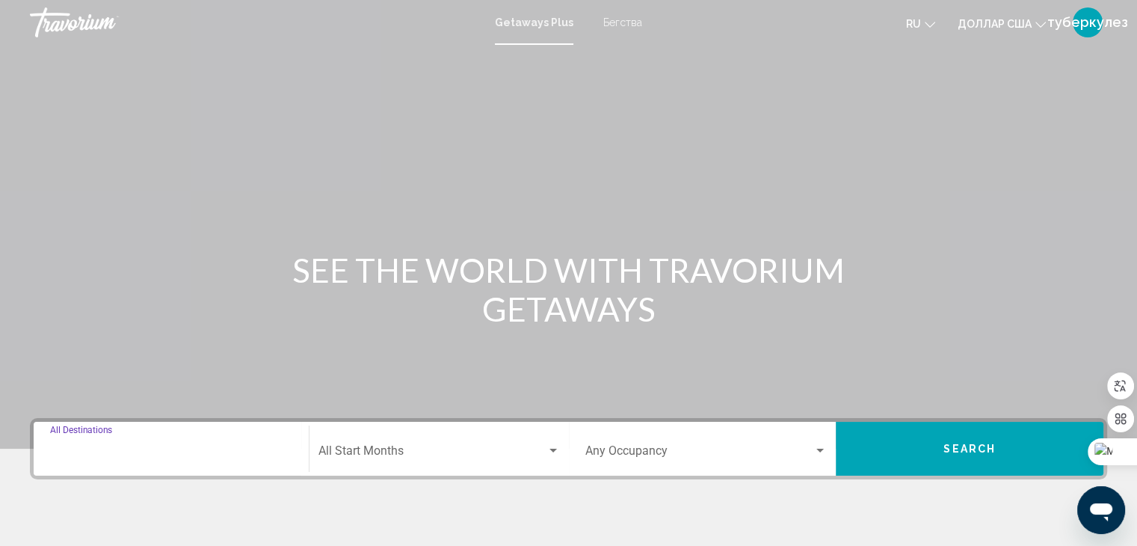
click at [146, 448] on input "Destination All Destinations" at bounding box center [171, 453] width 242 height 13
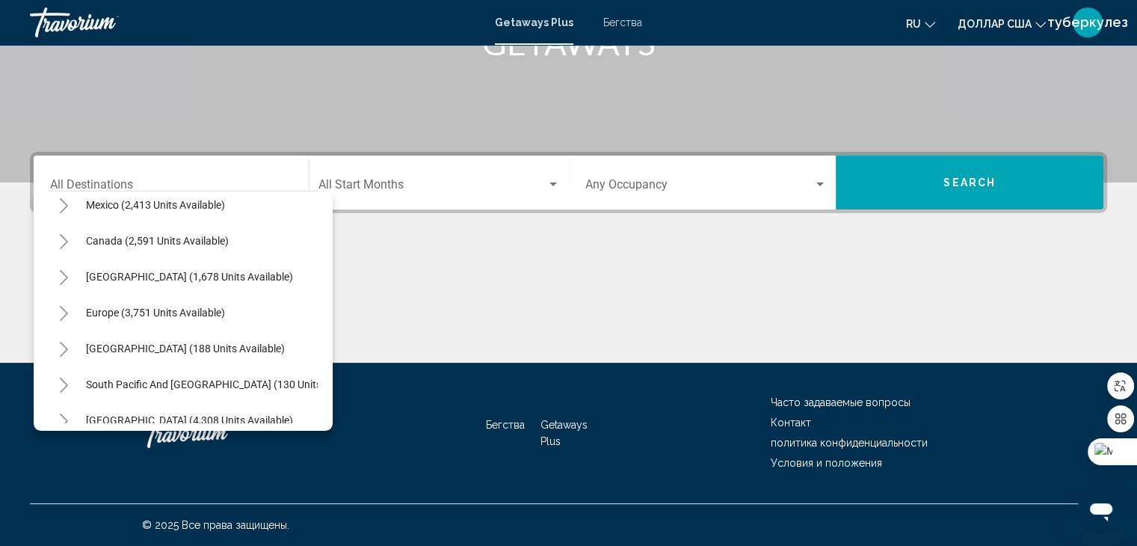
scroll to position [87, 0]
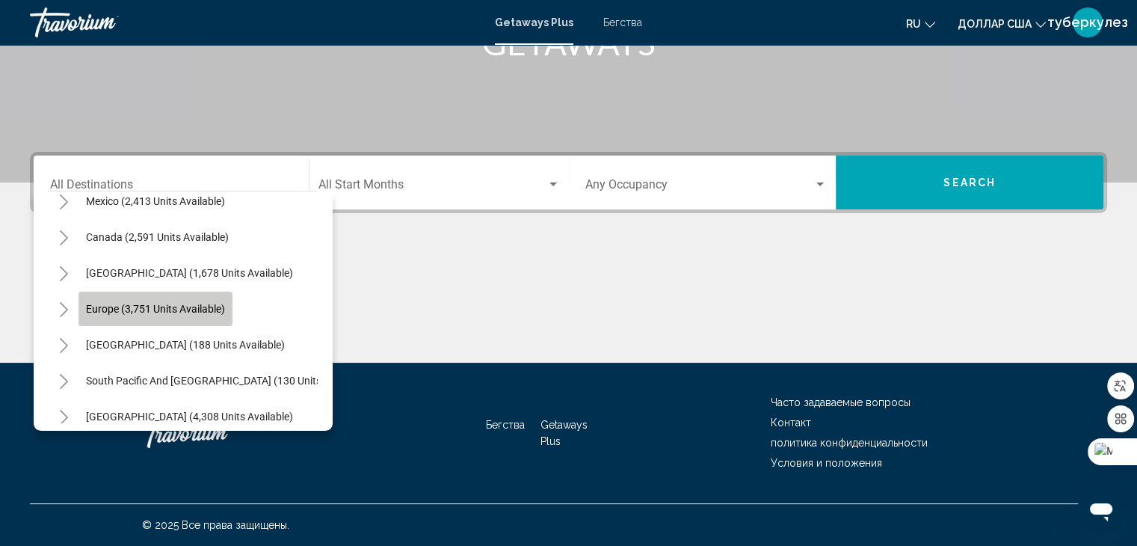
click at [196, 312] on span "Europe (3,751 units available)" at bounding box center [155, 309] width 139 height 12
type input "**********"
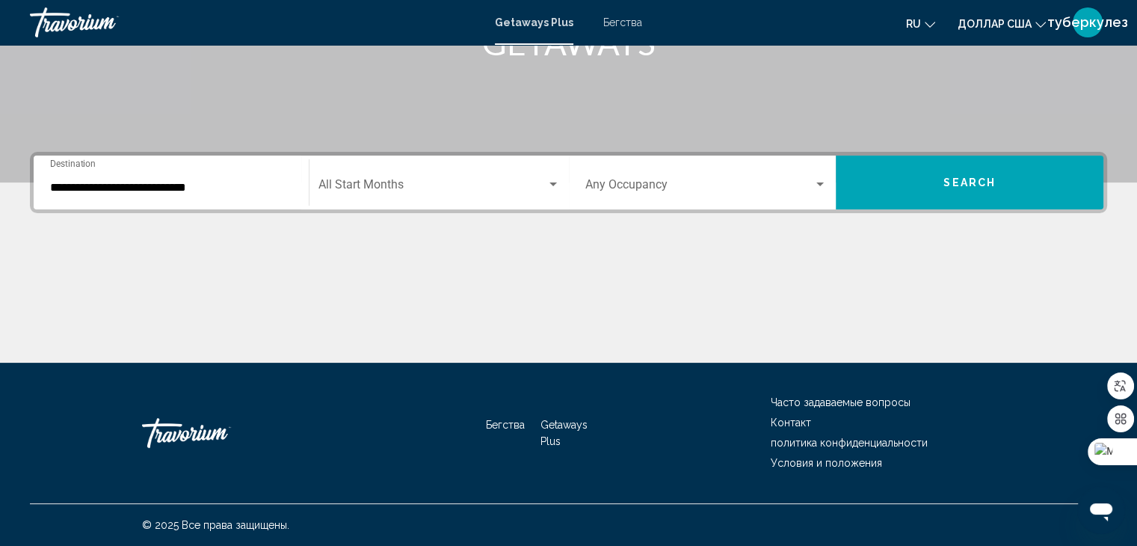
click at [427, 174] on div "Start Month All Start Months" at bounding box center [438, 182] width 241 height 47
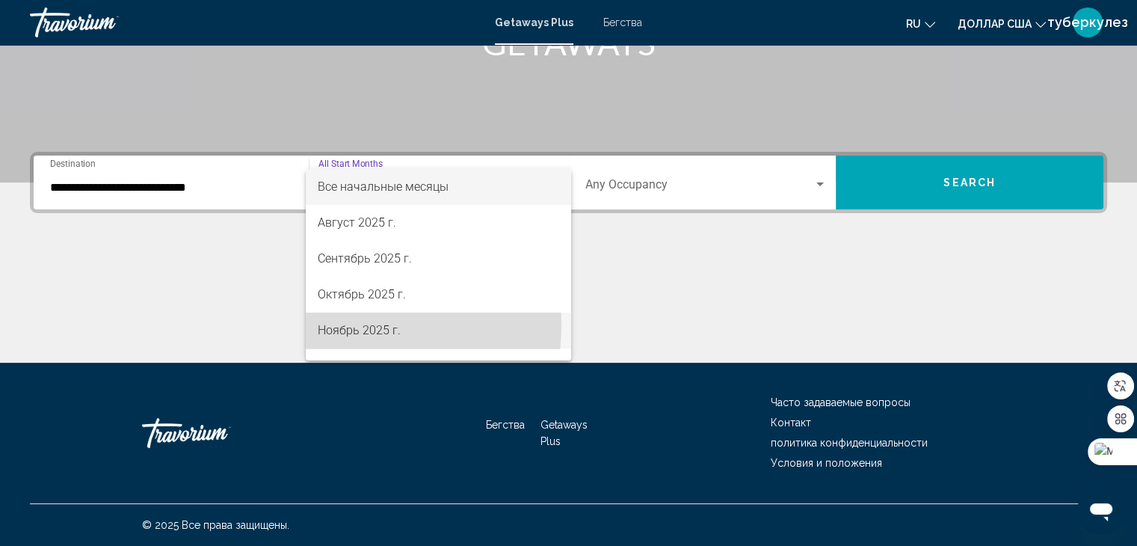
click at [332, 324] on font "Ноябрь 2025 г." at bounding box center [359, 330] width 83 height 14
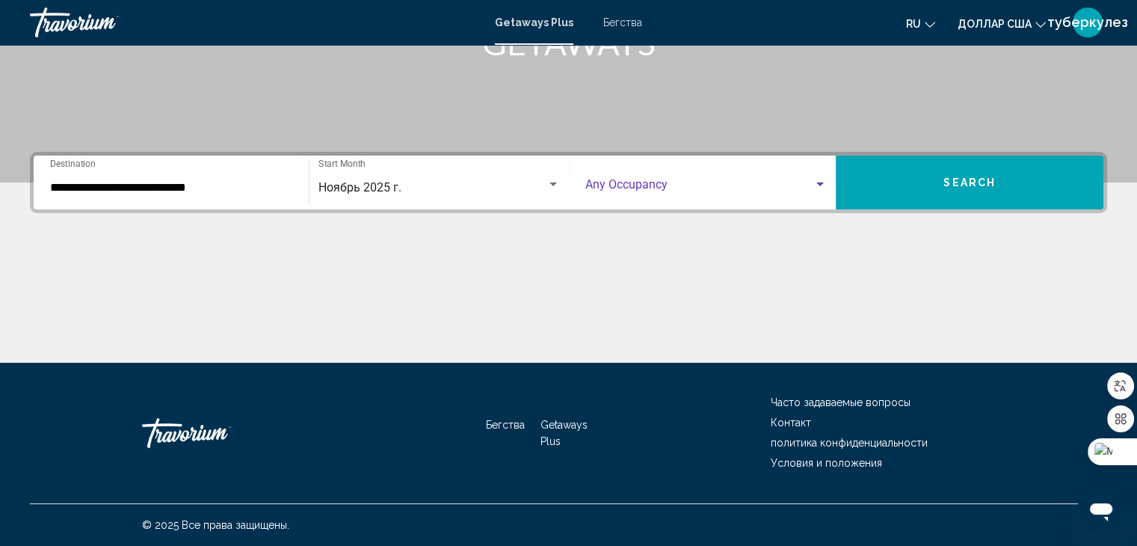
click at [819, 186] on div "Search widget" at bounding box center [819, 185] width 13 height 12
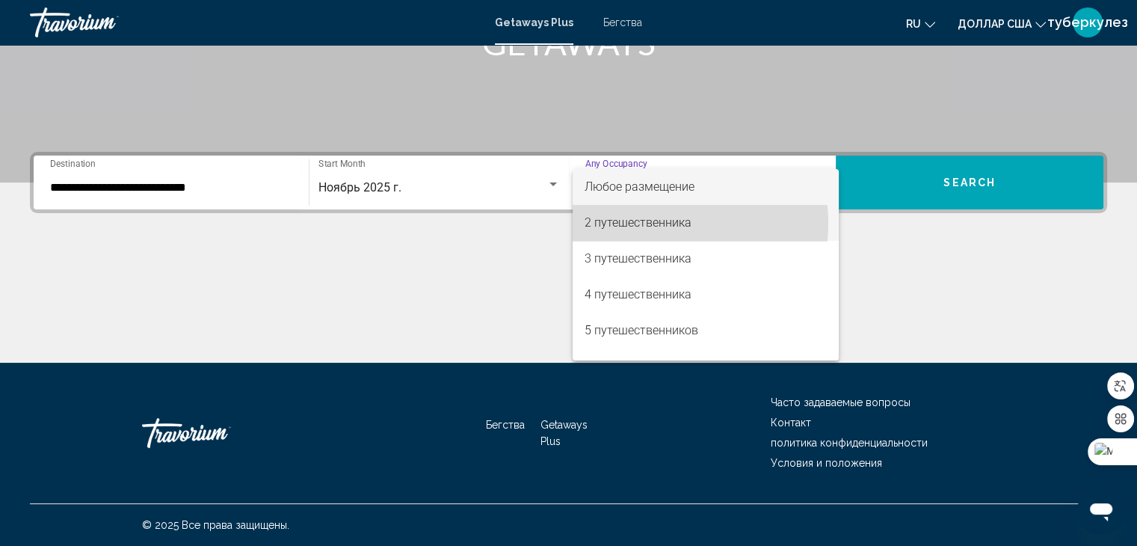
click at [647, 223] on font "2 путешественника" at bounding box center [637, 222] width 107 height 14
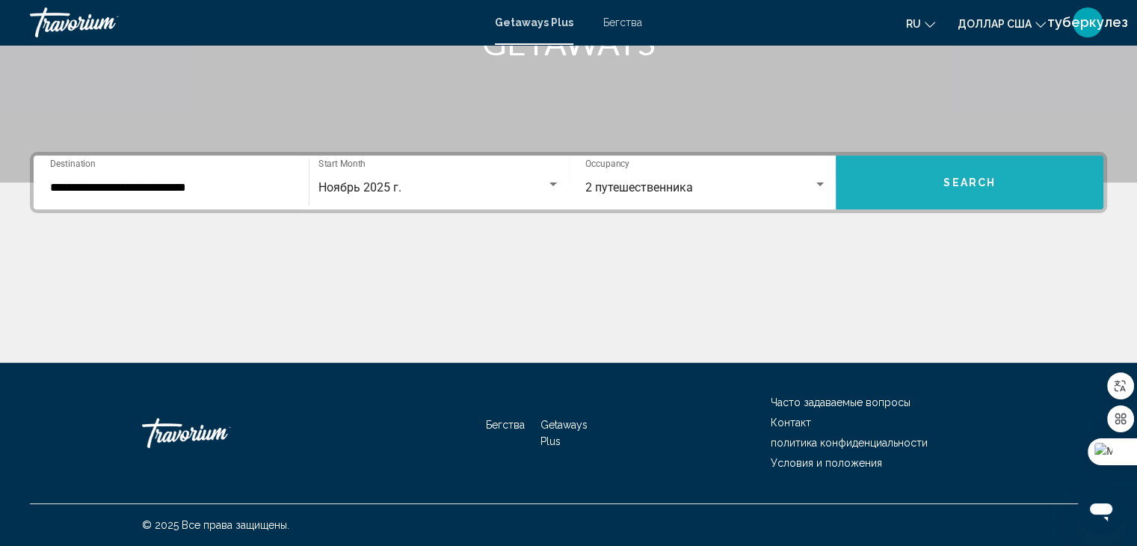
click at [942, 184] on button "Search" at bounding box center [969, 182] width 268 height 54
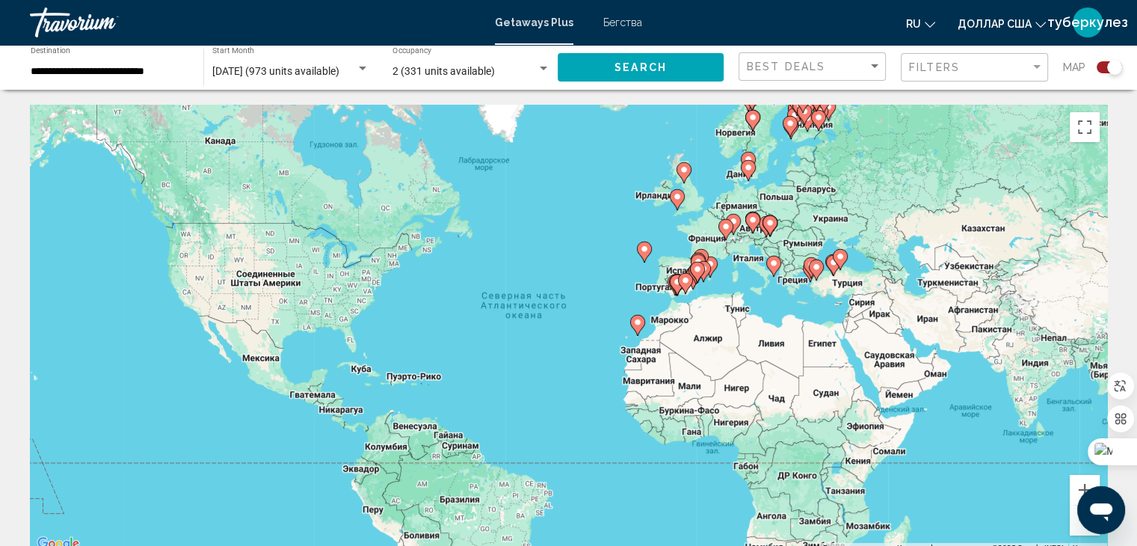
click at [804, 267] on icon "Основное содержание" at bounding box center [810, 267] width 15 height 21
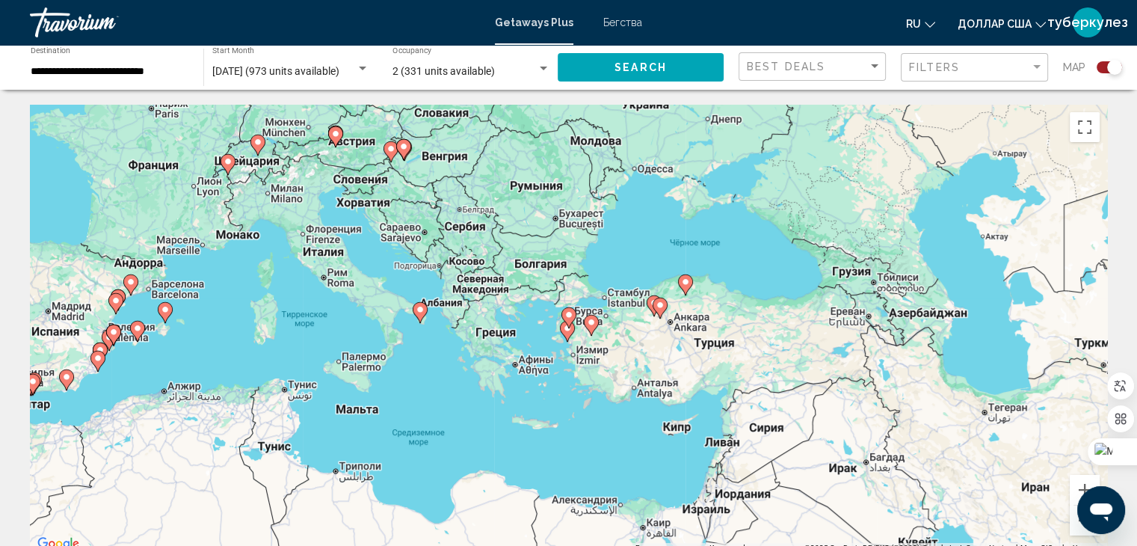
click at [164, 310] on image "Основное содержание" at bounding box center [165, 309] width 9 height 9
type input "**********"
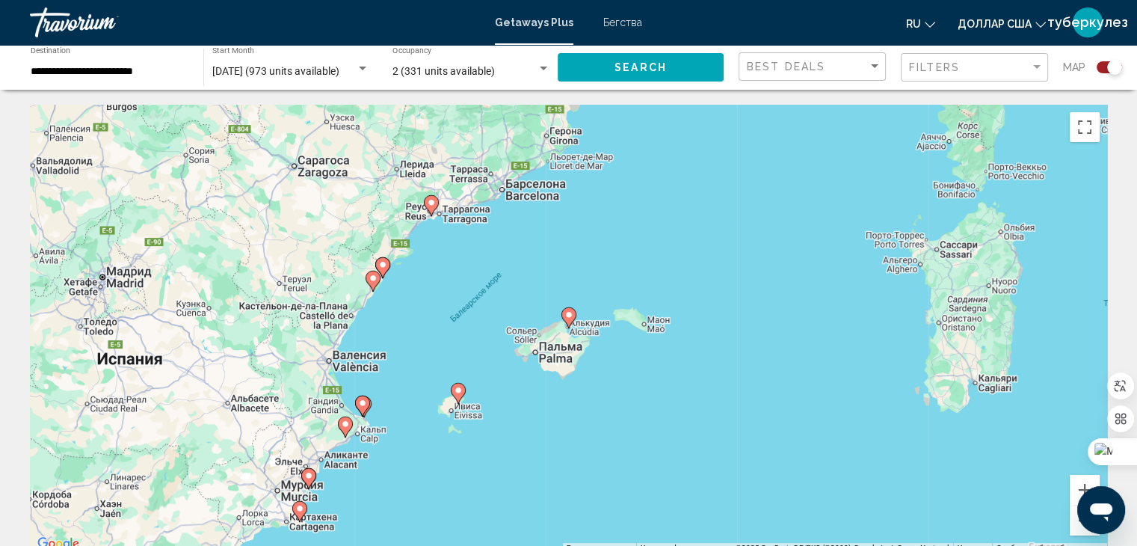
click at [371, 276] on image "Основное содержание" at bounding box center [372, 278] width 9 height 9
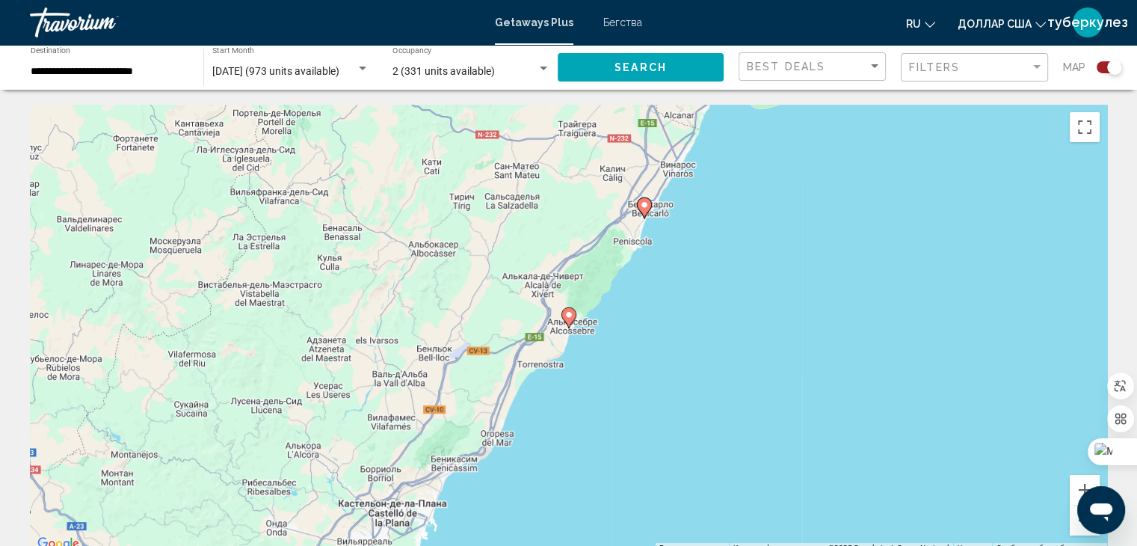
click at [569, 315] on image "Основное содержание" at bounding box center [568, 314] width 9 height 9
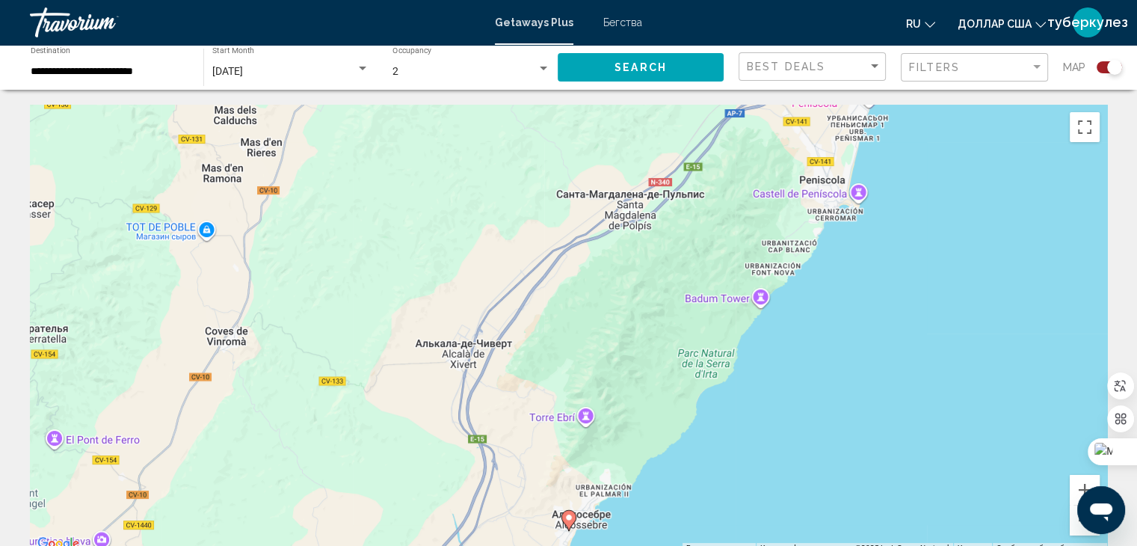
click at [568, 512] on icon "Основное содержание" at bounding box center [567, 519] width 13 height 19
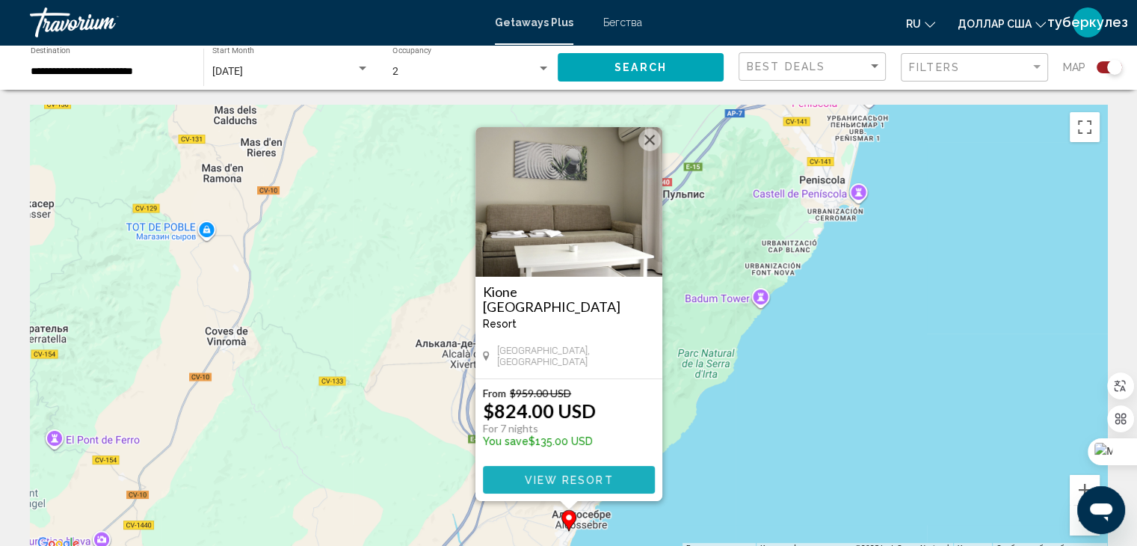
click at [556, 477] on span "View Resort" at bounding box center [568, 480] width 89 height 12
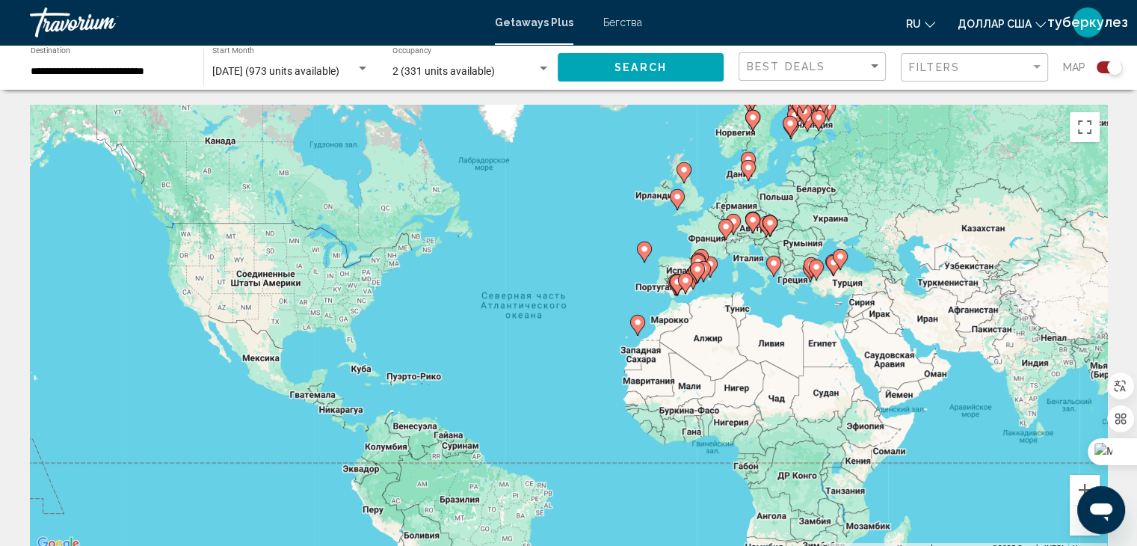
click at [687, 276] on image "Основное содержание" at bounding box center [685, 280] width 9 height 9
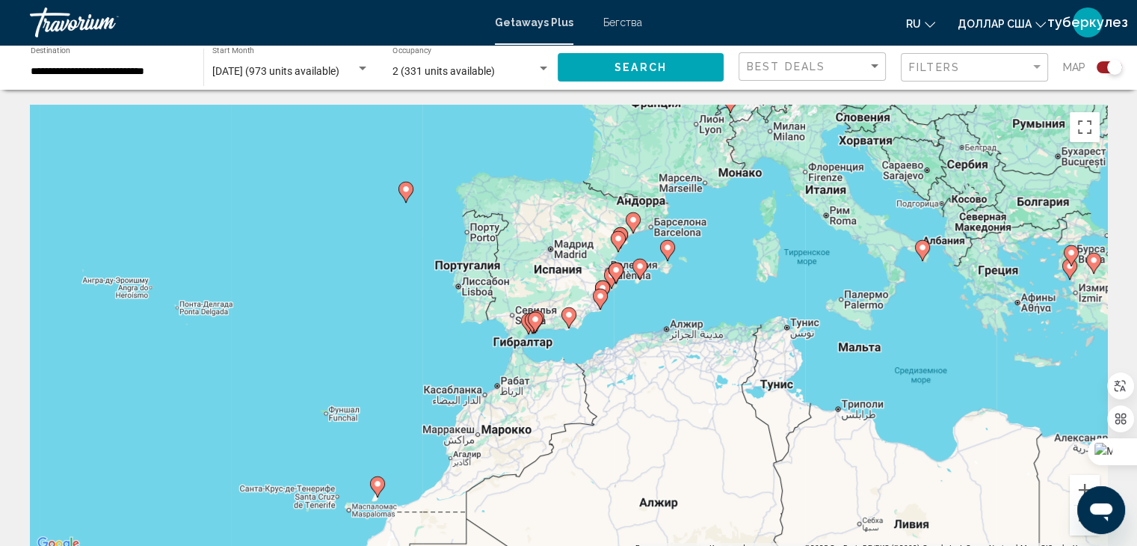
click at [535, 315] on image "Основное содержание" at bounding box center [535, 319] width 9 height 9
type input "**********"
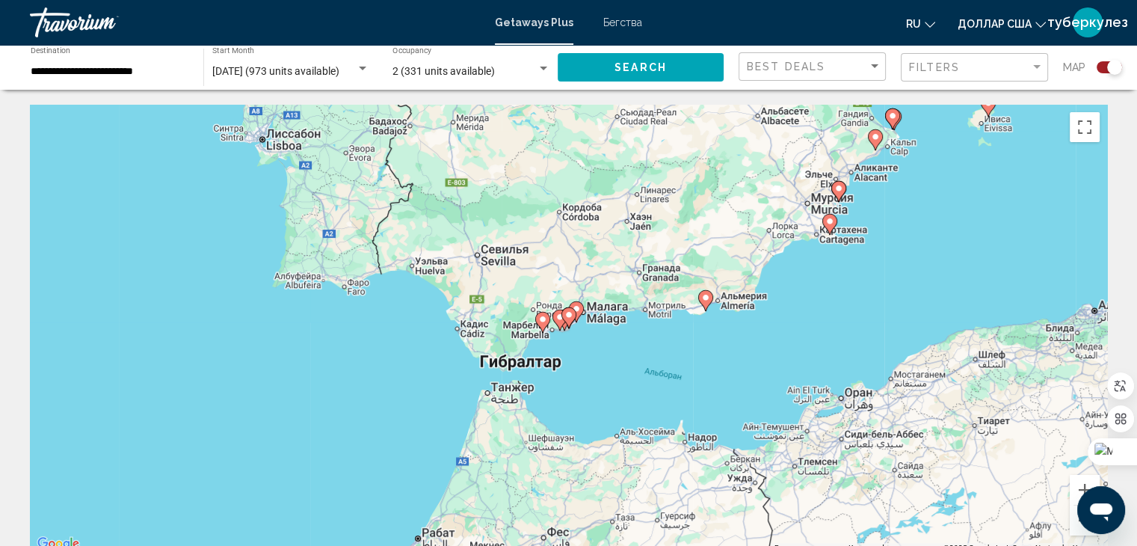
click at [542, 318] on image "Основное содержание" at bounding box center [542, 319] width 9 height 9
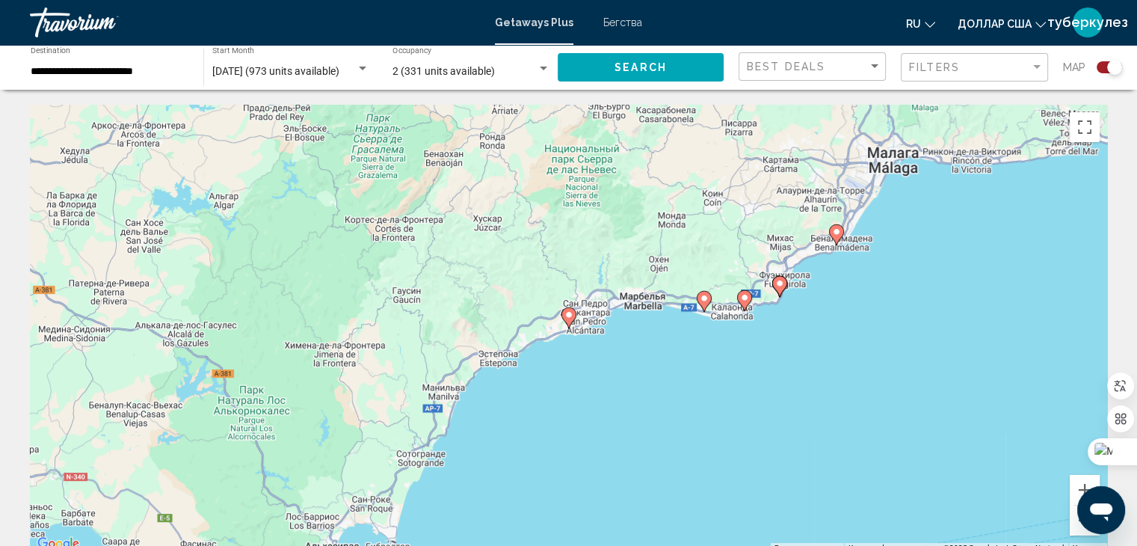
click at [571, 312] on image "Основное содержание" at bounding box center [568, 314] width 9 height 9
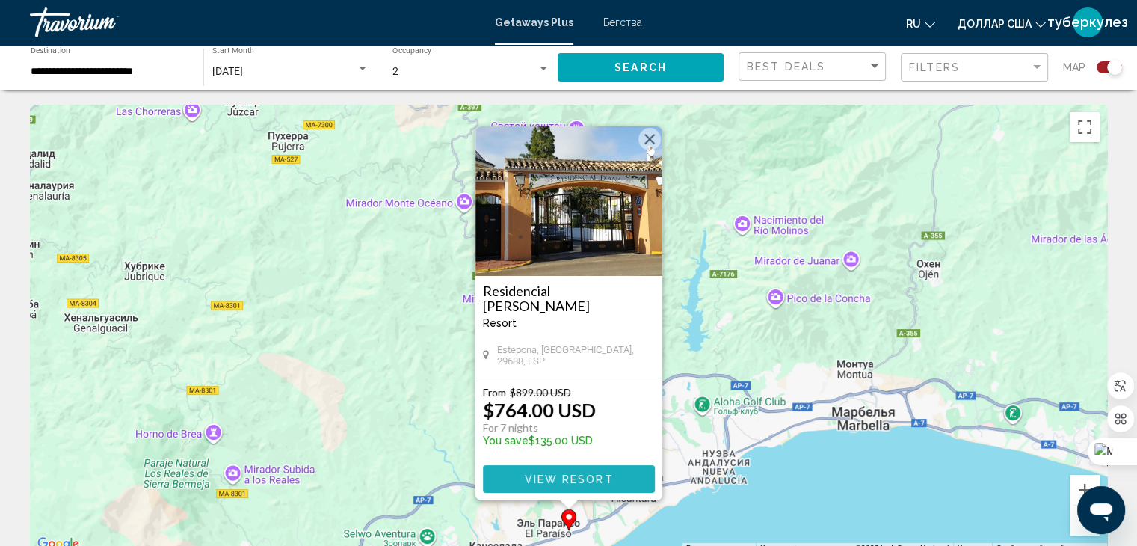
click at [543, 473] on span "View Resort" at bounding box center [568, 479] width 89 height 12
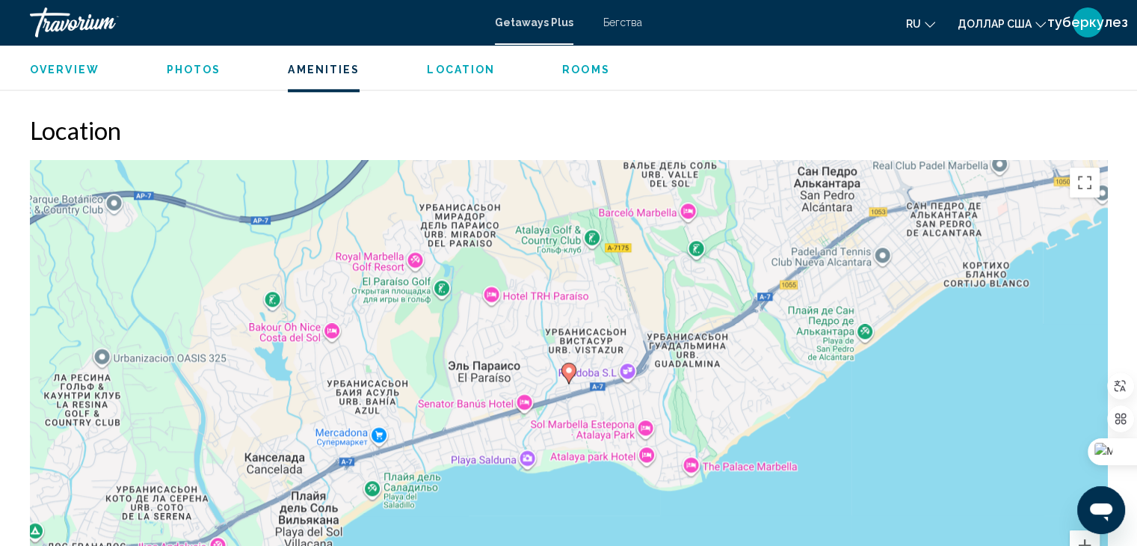
scroll to position [1750, 0]
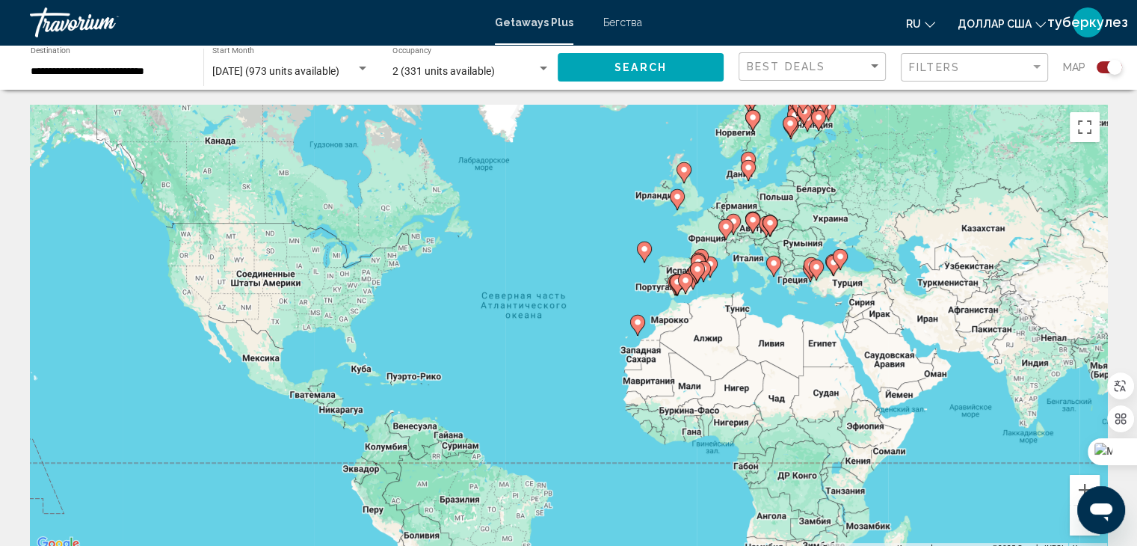
click at [709, 261] on gmp-advanced-marker "Основное содержание" at bounding box center [703, 271] width 15 height 22
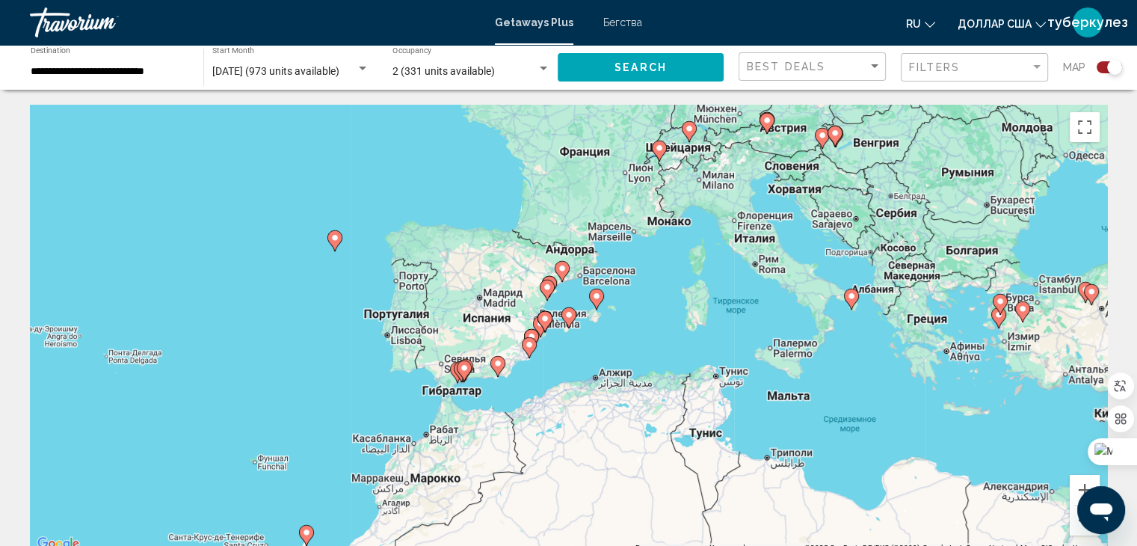
click at [335, 235] on image "Основное содержание" at bounding box center [334, 237] width 9 height 9
type input "**********"
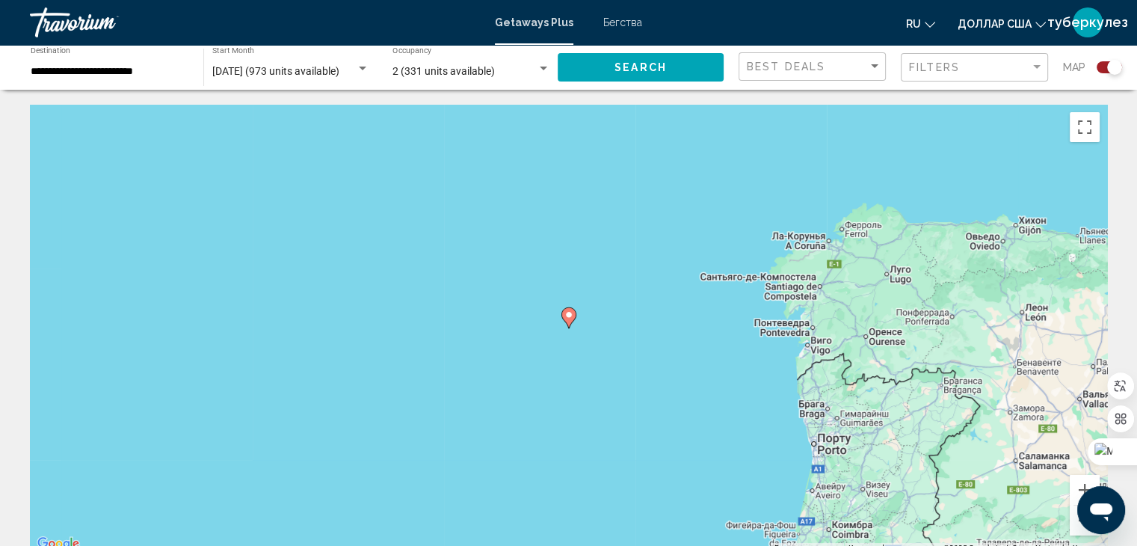
click at [567, 318] on image "Основное содержание" at bounding box center [568, 314] width 9 height 9
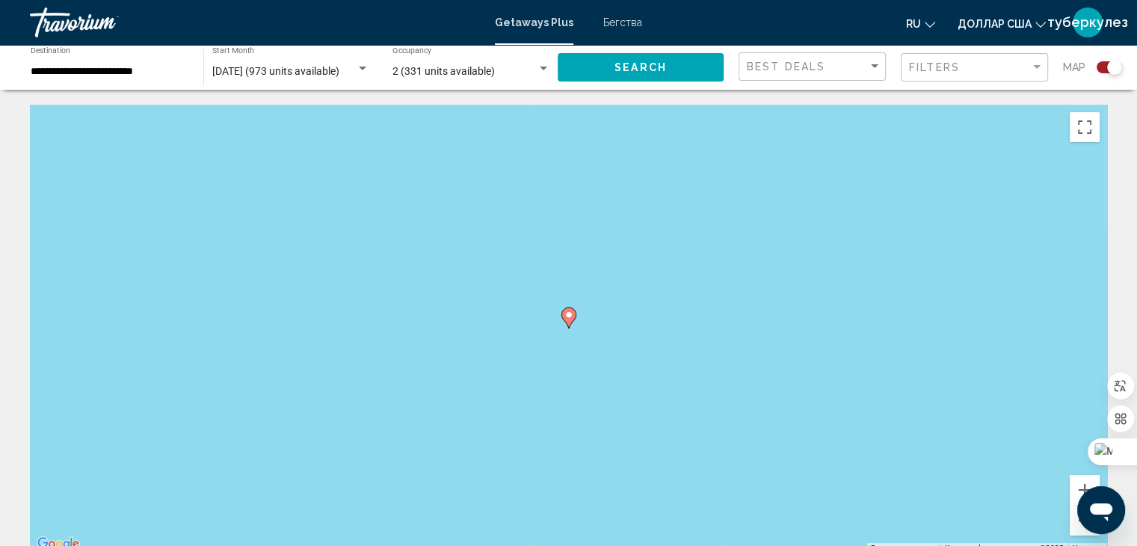
click at [571, 312] on image "Основное содержание" at bounding box center [568, 314] width 9 height 9
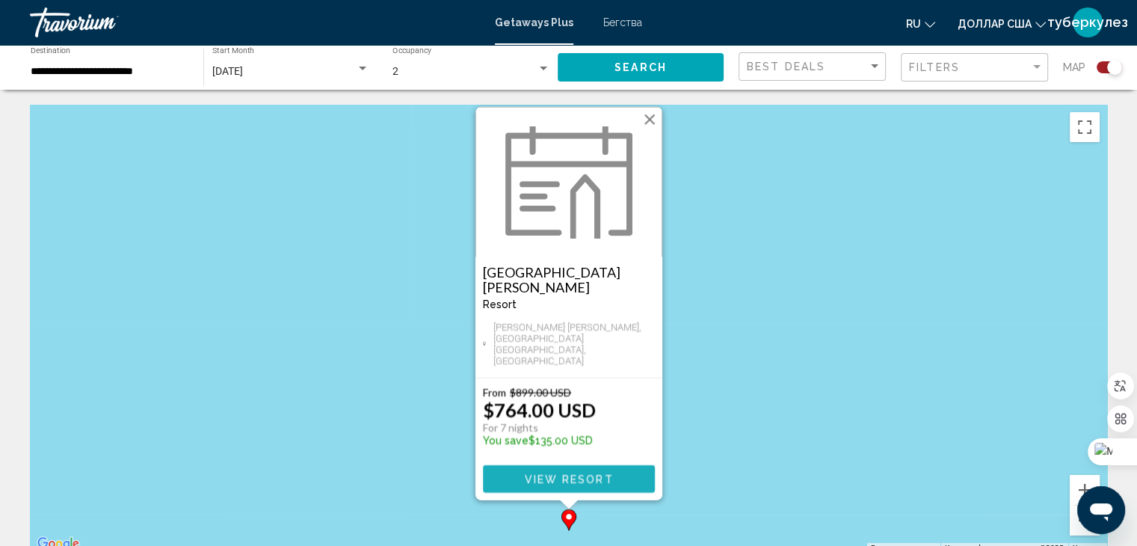
click at [584, 480] on span "View Resort" at bounding box center [568, 479] width 89 height 12
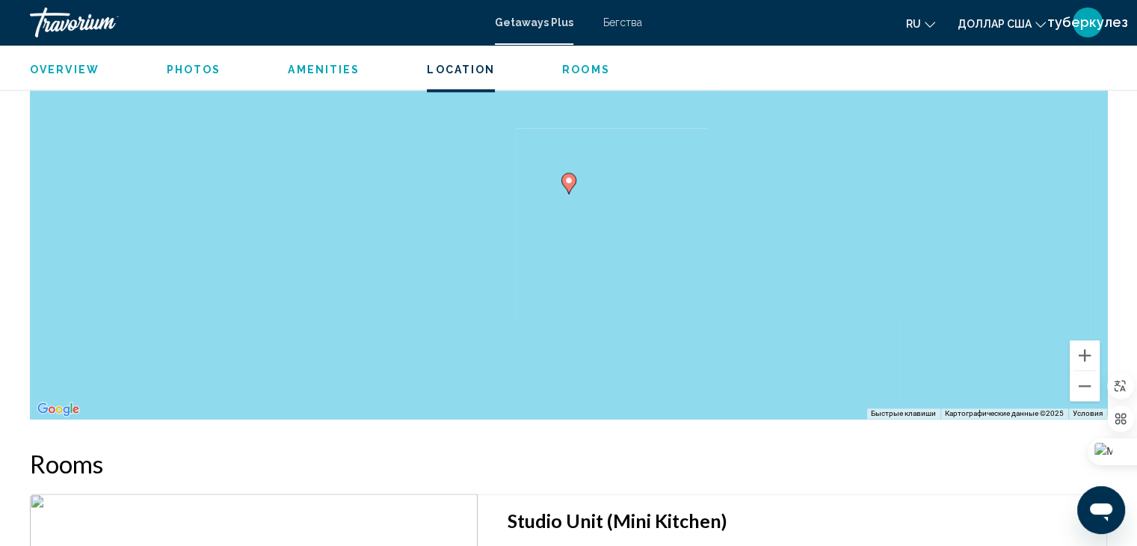
scroll to position [1975, 0]
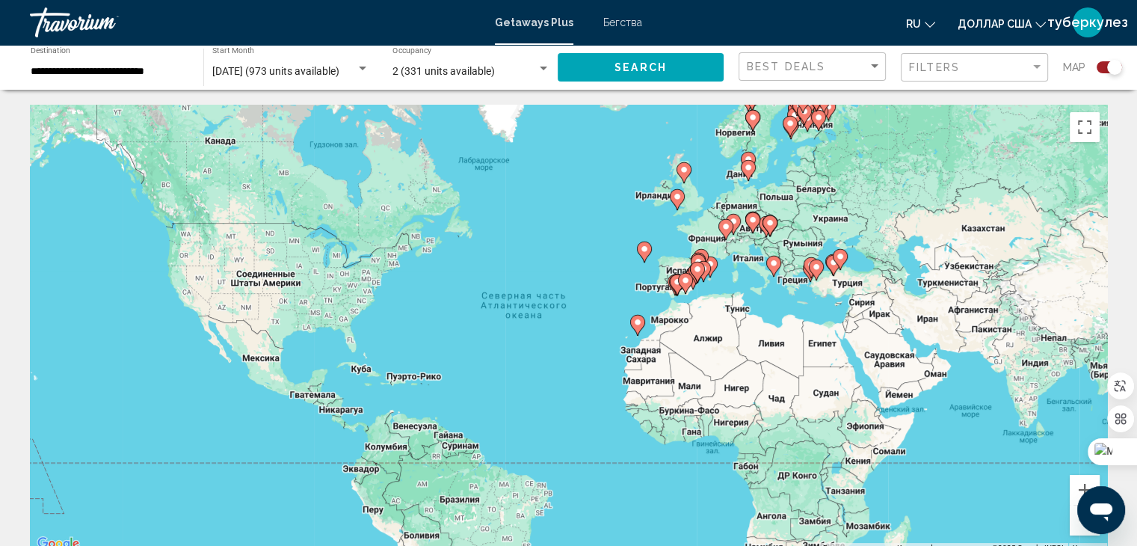
click at [774, 260] on image "Основное содержание" at bounding box center [773, 263] width 9 height 9
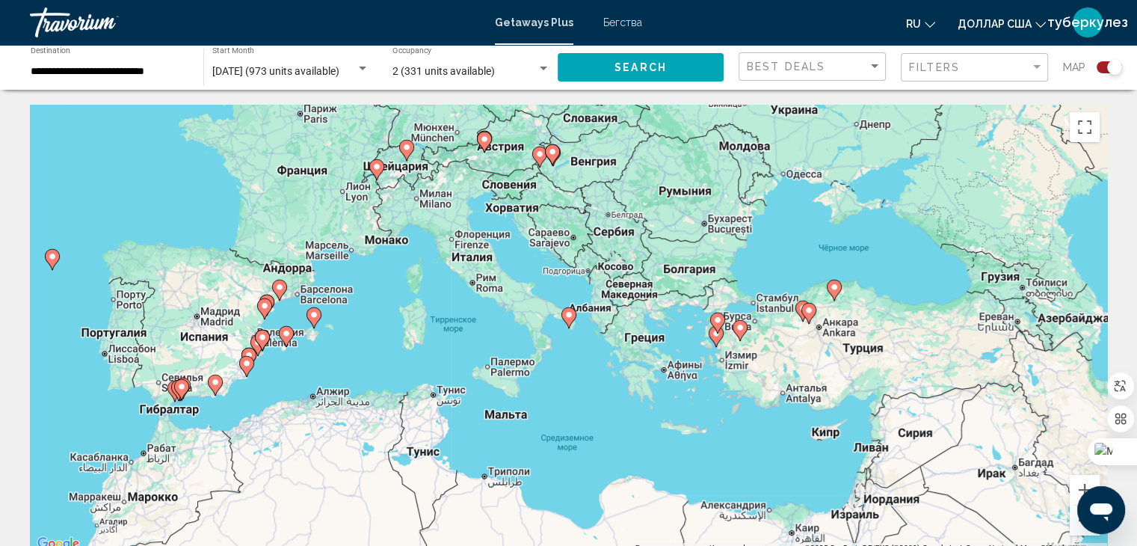
click at [569, 314] on image "Основное содержание" at bounding box center [568, 314] width 9 height 9
type input "**********"
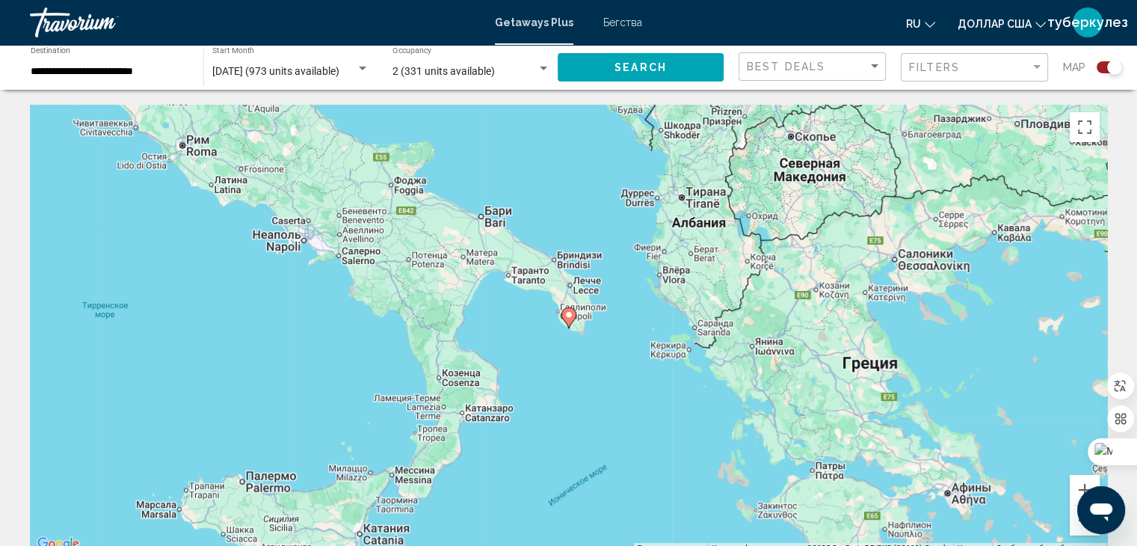
click at [569, 309] on icon "Основное содержание" at bounding box center [567, 317] width 13 height 19
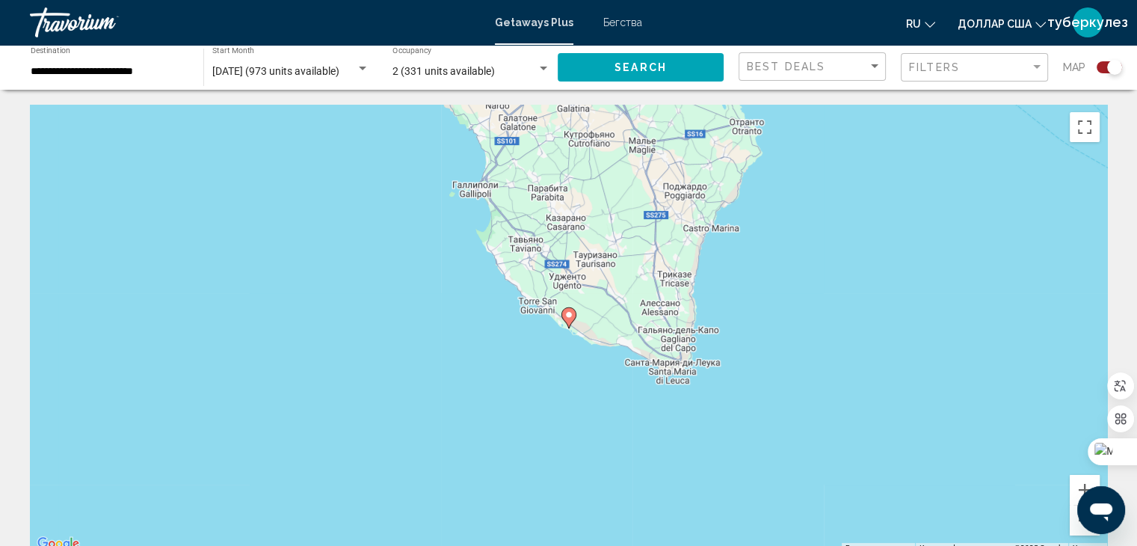
click at [569, 312] on image "Основное содержание" at bounding box center [568, 314] width 9 height 9
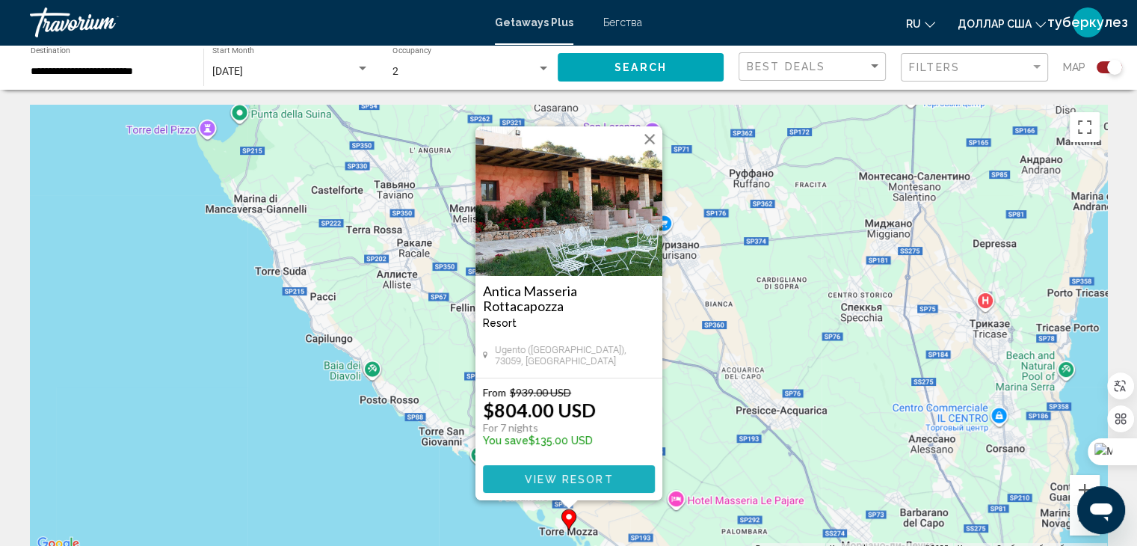
click at [561, 487] on button "View Resort" at bounding box center [569, 479] width 172 height 28
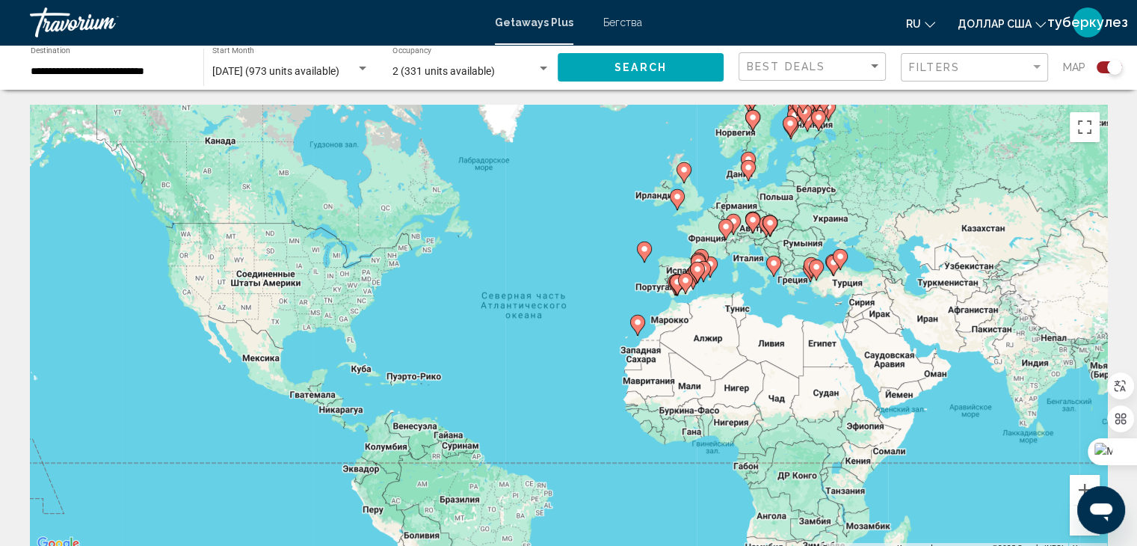
click at [696, 273] on image "Основное содержание" at bounding box center [697, 269] width 9 height 9
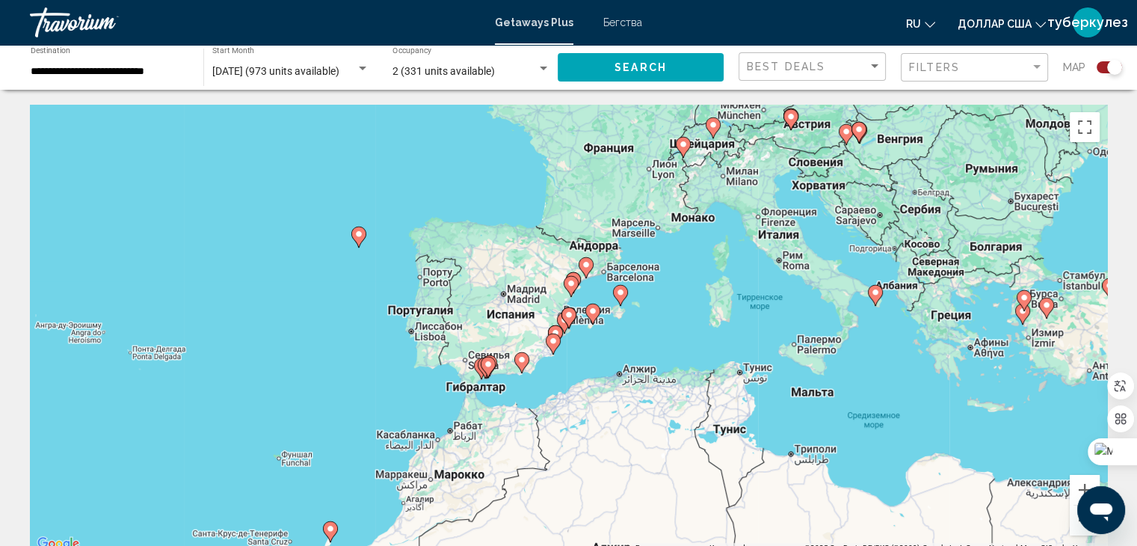
click at [568, 285] on image "Основное содержание" at bounding box center [570, 283] width 9 height 9
type input "**********"
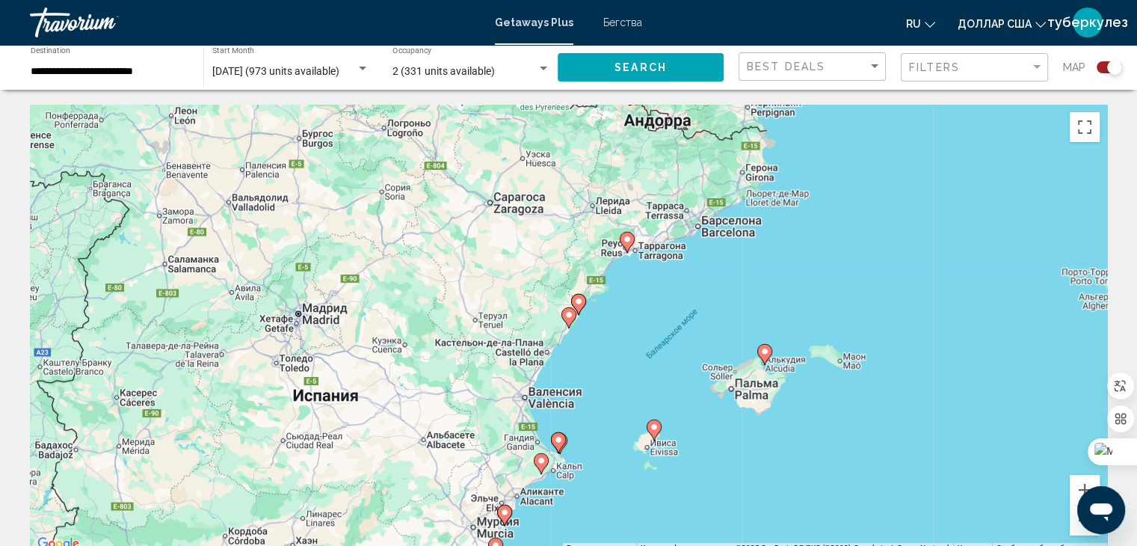
click at [568, 312] on image "Основное содержание" at bounding box center [568, 314] width 9 height 9
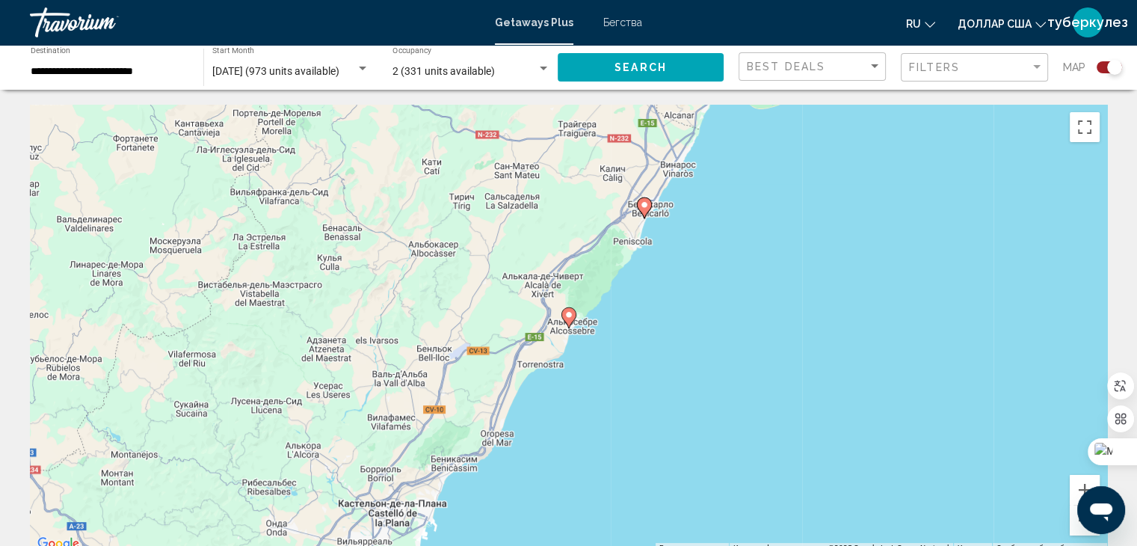
click at [568, 315] on image "Основное содержание" at bounding box center [568, 314] width 9 height 9
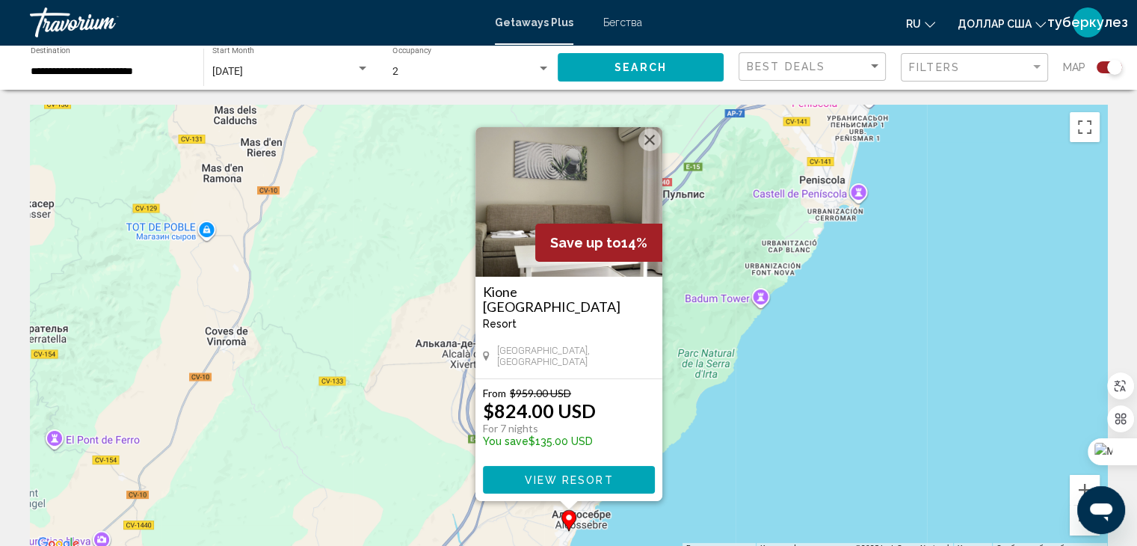
click at [644, 133] on button "Закрыть" at bounding box center [649, 140] width 22 height 22
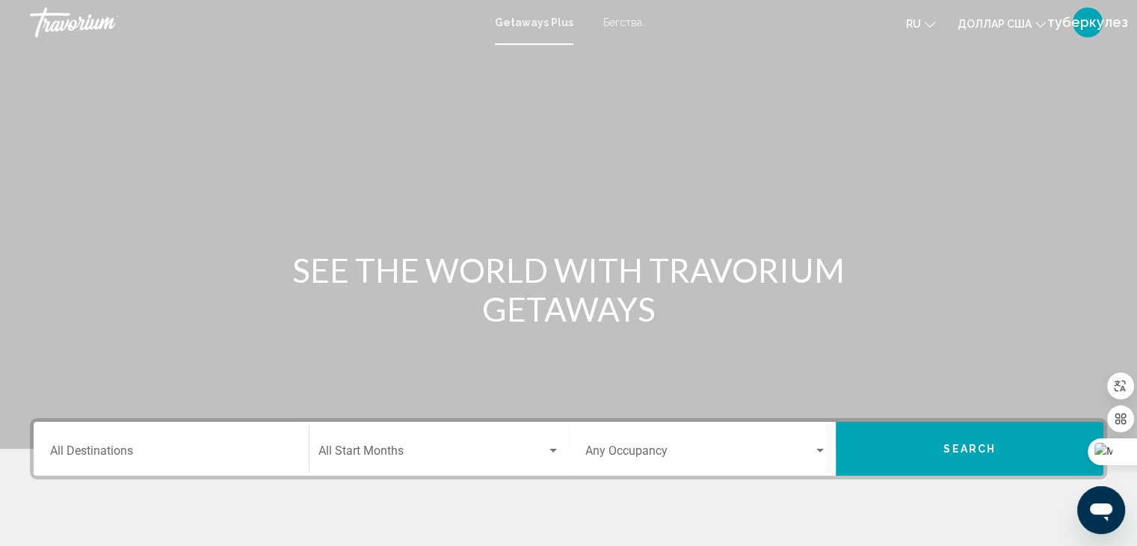
click at [617, 19] on font "Бегства" at bounding box center [622, 22] width 39 height 12
click at [120, 452] on input "Destination All Destinations" at bounding box center [171, 453] width 242 height 13
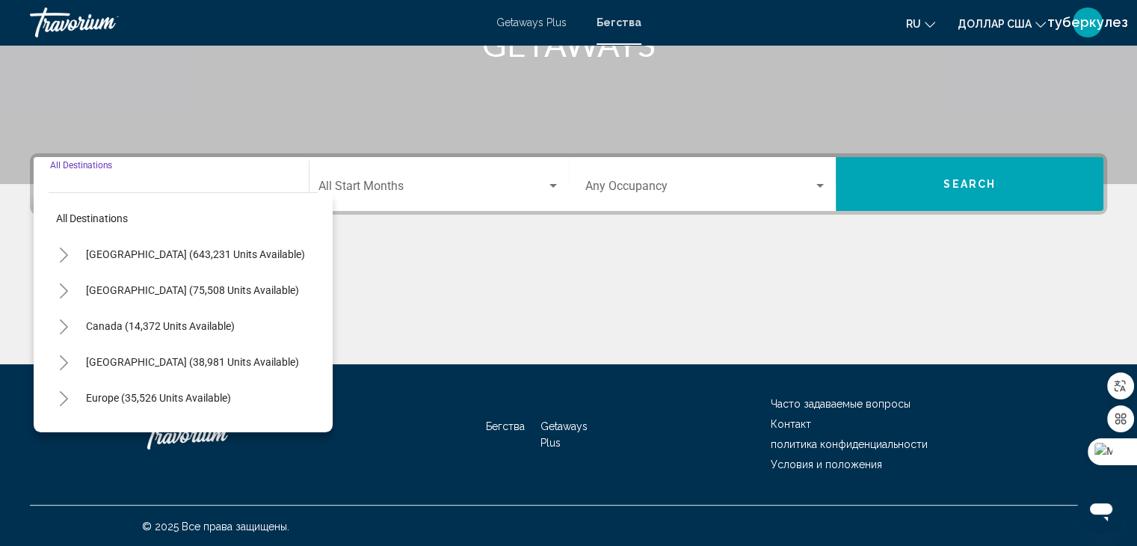
scroll to position [266, 0]
